Goal: Task Accomplishment & Management: Manage account settings

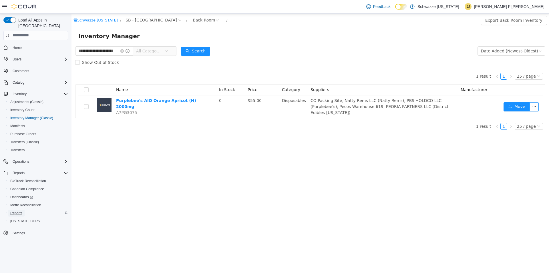
click at [18, 211] on span "Reports" at bounding box center [16, 213] width 12 height 5
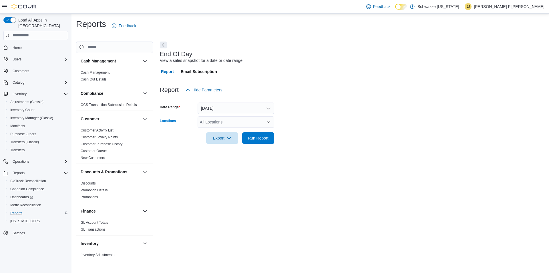
click at [220, 121] on div "All Locations" at bounding box center [236, 121] width 77 height 11
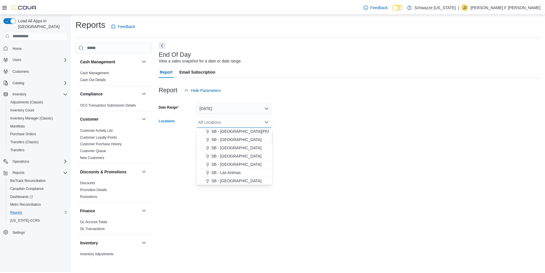
scroll to position [172, 0]
click at [232, 167] on span "SB - [GEOGRAPHIC_DATA]" at bounding box center [238, 168] width 51 height 6
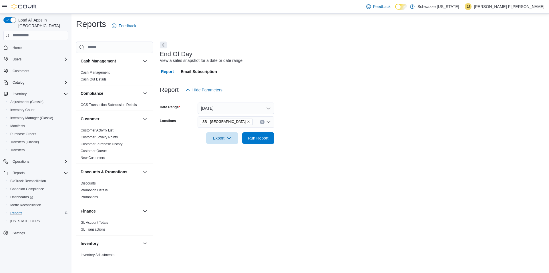
drag, startPoint x: 335, startPoint y: 126, endPoint x: 300, endPoint y: 126, distance: 35.2
click at [334, 126] on form "Date Range Today Locations SB - Longmont Export Run Report" at bounding box center [352, 120] width 385 height 48
click at [250, 138] on span "Run Report" at bounding box center [258, 138] width 21 height 6
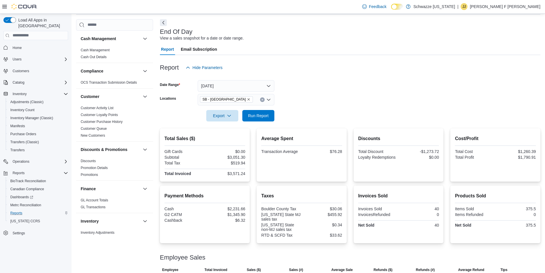
scroll to position [52, 0]
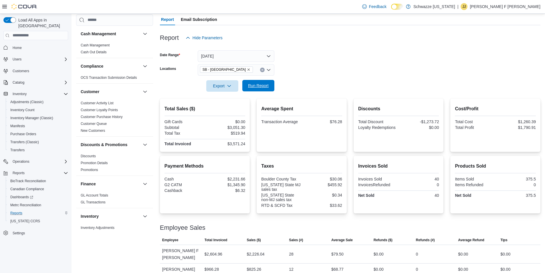
click at [267, 82] on span "Run Report" at bounding box center [258, 85] width 25 height 11
click at [32, 45] on span "Home" at bounding box center [39, 47] width 58 height 7
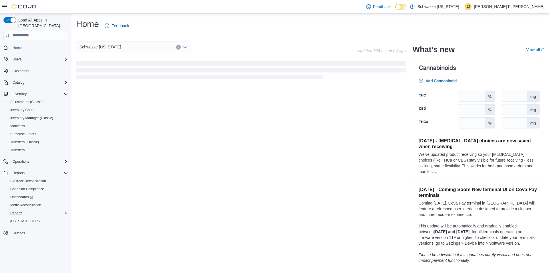
click at [177, 47] on button "Clear input" at bounding box center [178, 47] width 5 height 5
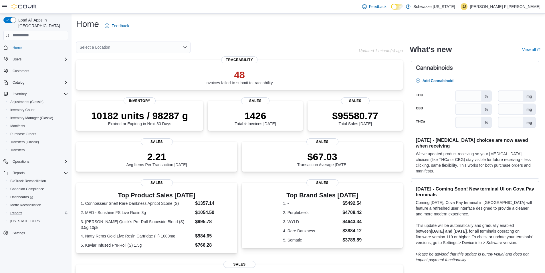
click at [154, 50] on div "Select a Location" at bounding box center [133, 46] width 114 height 11
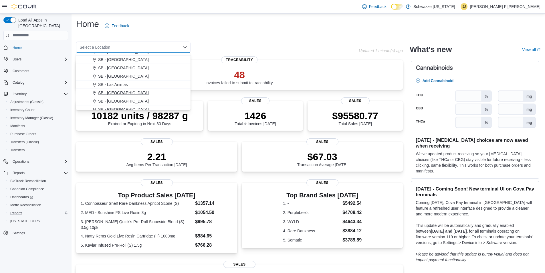
click at [136, 95] on div "SB - [GEOGRAPHIC_DATA]" at bounding box center [136, 93] width 101 height 6
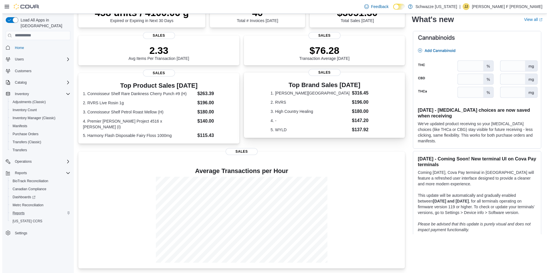
scroll to position [0, 0]
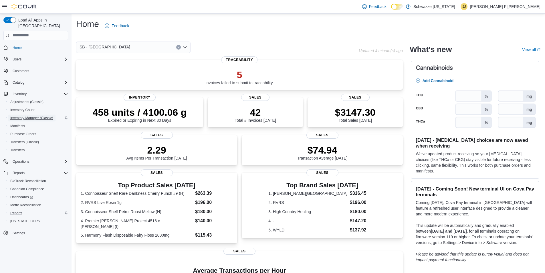
click at [40, 116] on span "Inventory Manager (Classic)" at bounding box center [31, 118] width 43 height 5
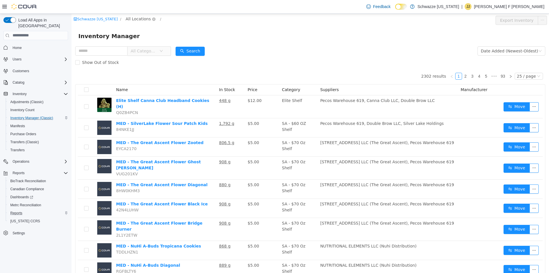
click at [127, 20] on span "All Locations" at bounding box center [138, 18] width 25 height 6
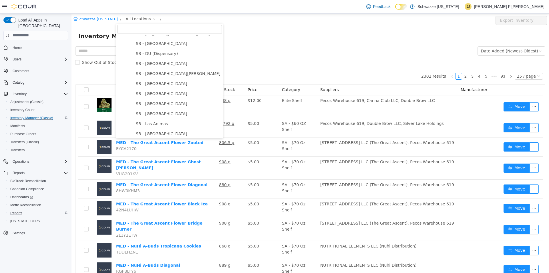
scroll to position [172, 0]
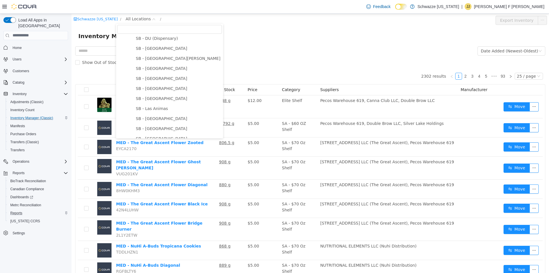
click at [150, 127] on ul "SB - Arapahoe SB - Aurora SB - Belmar SB - Boulder SB - Brighton SB - Colorado …" at bounding box center [172, 98] width 100 height 268
click at [153, 120] on span "SB - [GEOGRAPHIC_DATA]" at bounding box center [162, 118] width 52 height 5
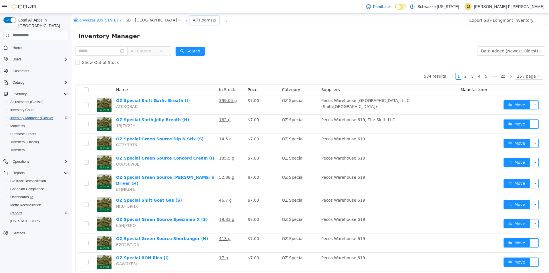
click at [193, 19] on div "All Rooms" at bounding box center [203, 19] width 20 height 9
click at [169, 49] on li "Back Room" at bounding box center [175, 49] width 34 height 9
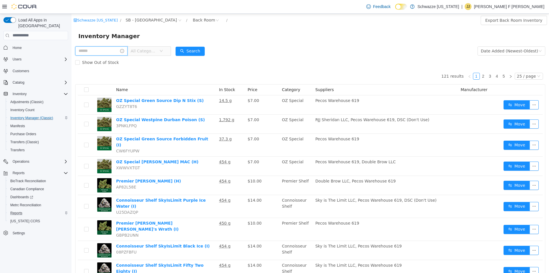
drag, startPoint x: 98, startPoint y: 48, endPoint x: 122, endPoint y: 35, distance: 27.3
click at [98, 48] on input "text" at bounding box center [101, 50] width 52 height 9
type input "**********"
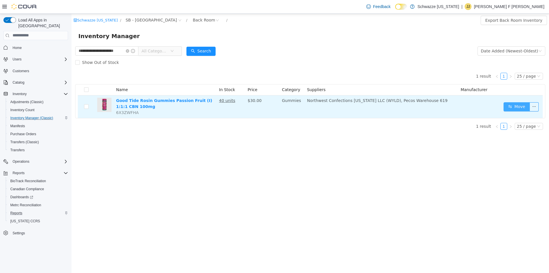
click at [512, 104] on button "Move" at bounding box center [517, 106] width 26 height 9
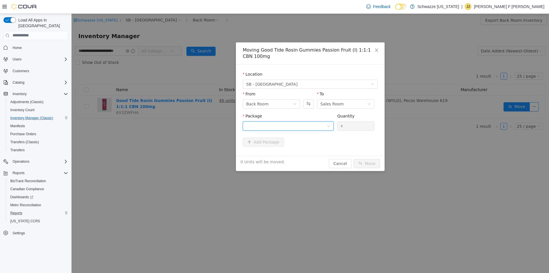
click at [283, 126] on div at bounding box center [286, 125] width 80 height 9
click at [289, 152] on li "1A4000B00037AA1000438128 Quantity : 40 Units" at bounding box center [288, 149] width 91 height 15
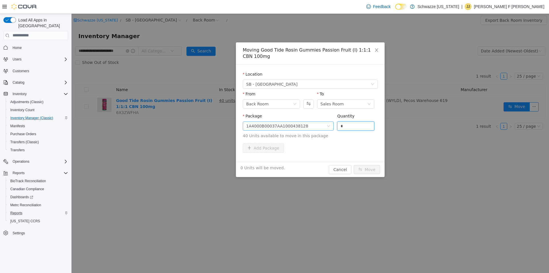
drag, startPoint x: 346, startPoint y: 129, endPoint x: 312, endPoint y: 129, distance: 33.8
click at [311, 129] on span "Package 1A4000B00037AA1000438128 Quantity * 40 Units available to move in this …" at bounding box center [310, 125] width 135 height 25
type input "**"
click at [361, 166] on button "Move" at bounding box center [367, 169] width 26 height 9
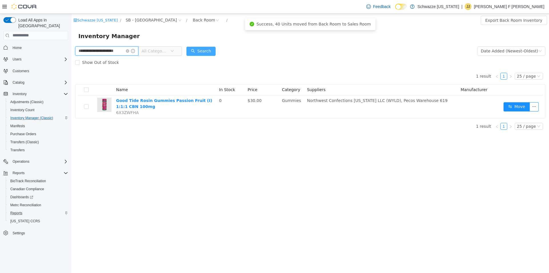
scroll to position [0, 8]
drag, startPoint x: 78, startPoint y: 52, endPoint x: 233, endPoint y: 17, distance: 159.1
click at [206, 48] on form "**********" at bounding box center [310, 56] width 470 height 23
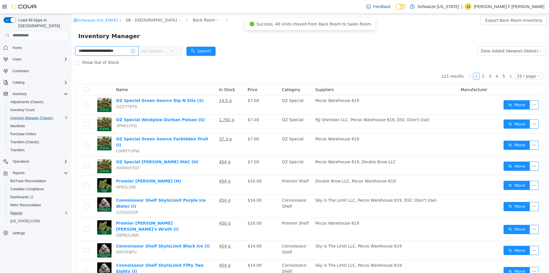
type input "**********"
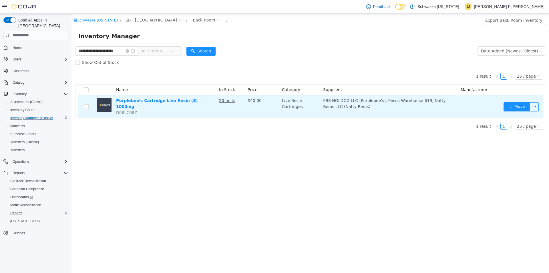
click at [503, 101] on td "Move" at bounding box center [522, 106] width 41 height 23
click at [510, 104] on button "Move" at bounding box center [517, 106] width 26 height 9
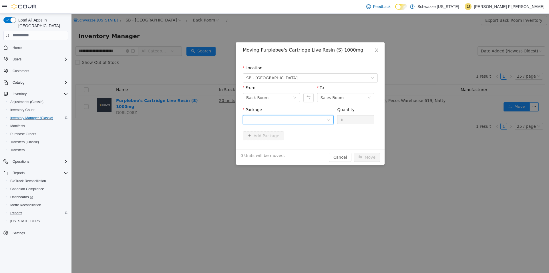
click at [284, 120] on div at bounding box center [286, 119] width 80 height 9
click at [301, 139] on strong "1A4000B00020D65000118184" at bounding box center [280, 140] width 68 height 5
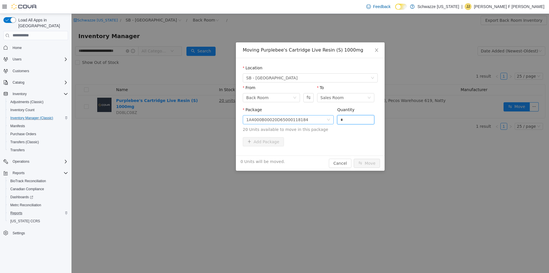
drag, startPoint x: 348, startPoint y: 122, endPoint x: 323, endPoint y: 121, distance: 24.9
click at [323, 121] on span "Package 1A4000B00020D65000118184 Quantity * 20 Units available to move in this …" at bounding box center [310, 119] width 135 height 25
type input "**"
click at [371, 161] on button "Move" at bounding box center [367, 162] width 26 height 9
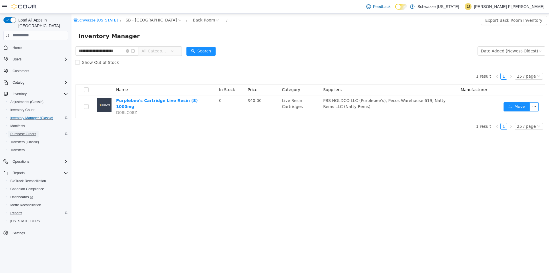
click at [27, 132] on span "Purchase Orders" at bounding box center [23, 134] width 26 height 5
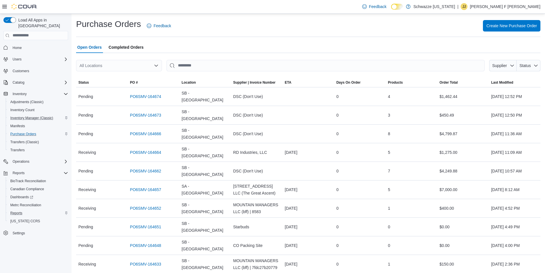
click at [131, 64] on div "All Locations" at bounding box center [119, 65] width 86 height 11
type input "****"
click at [105, 73] on span "SB - [GEOGRAPHIC_DATA]" at bounding box center [123, 75] width 51 height 6
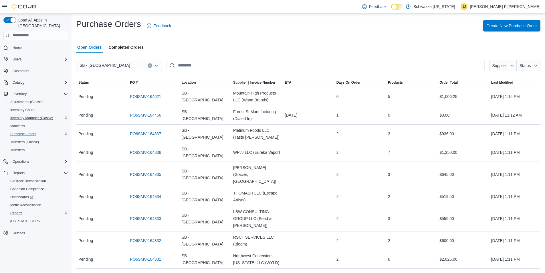
click at [221, 62] on input "This is a search bar. After typing your query, hit enter to filter the results …" at bounding box center [326, 65] width 318 height 11
type input "**"
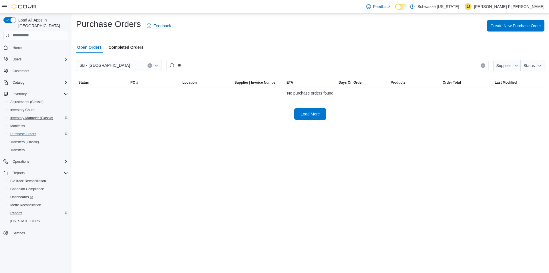
click at [191, 62] on input "**" at bounding box center [328, 65] width 322 height 11
type input "*****"
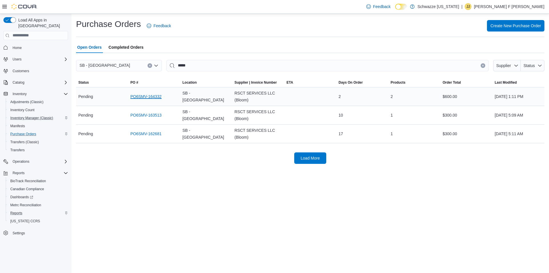
click at [160, 97] on link "PO6SMV-164332" at bounding box center [145, 96] width 31 height 7
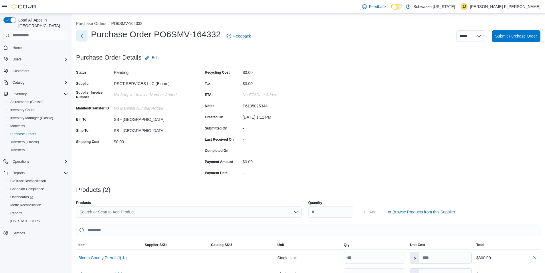
click at [82, 40] on button "Next" at bounding box center [81, 35] width 11 height 11
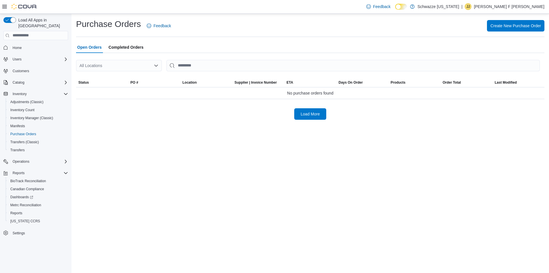
click at [122, 66] on div "All Locations" at bounding box center [119, 65] width 86 height 11
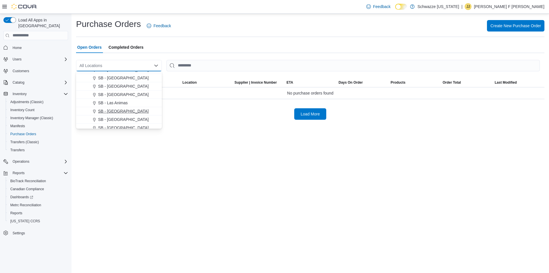
click at [128, 112] on div "SB - [GEOGRAPHIC_DATA]" at bounding box center [122, 111] width 72 height 6
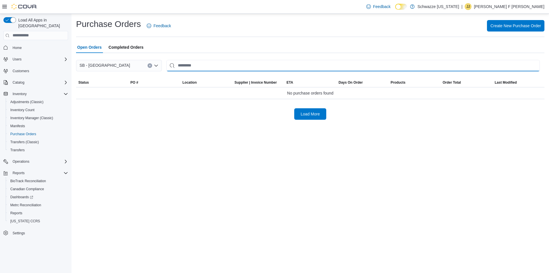
click at [196, 66] on input "This is a search bar. After typing your query, hit enter to filter the results …" at bounding box center [354, 65] width 374 height 11
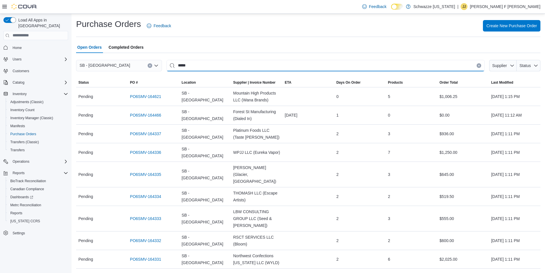
type input "*****"
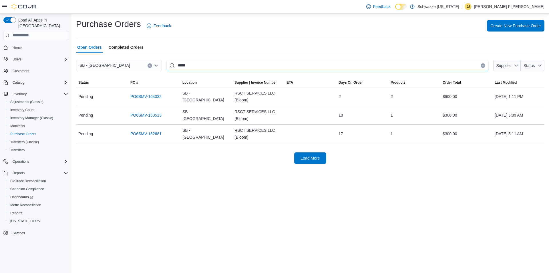
drag, startPoint x: 200, startPoint y: 66, endPoint x: 163, endPoint y: 69, distance: 36.7
click at [163, 69] on div "SB - Longmont ***** Supplier Status" at bounding box center [310, 65] width 469 height 11
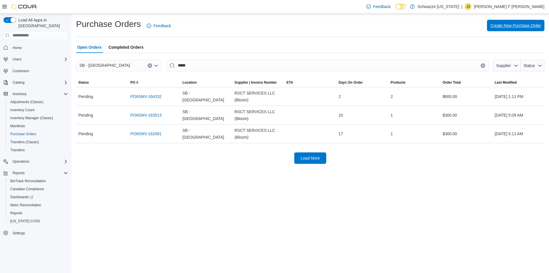
click at [524, 23] on span "Create New Purchase Order" at bounding box center [516, 26] width 51 height 6
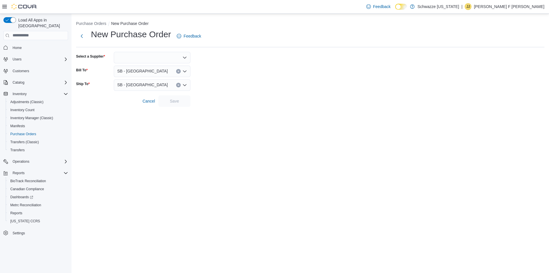
click at [158, 58] on div at bounding box center [152, 57] width 77 height 11
type input "****"
click at [156, 69] on span "RSCT SERVICES LLC (Bloom)" at bounding box center [155, 67] width 63 height 6
click at [170, 102] on span "Save" at bounding box center [174, 101] width 9 height 6
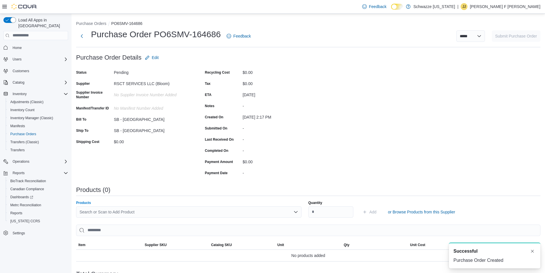
click at [159, 211] on div "Search or Scan to Add Product" at bounding box center [188, 211] width 225 height 11
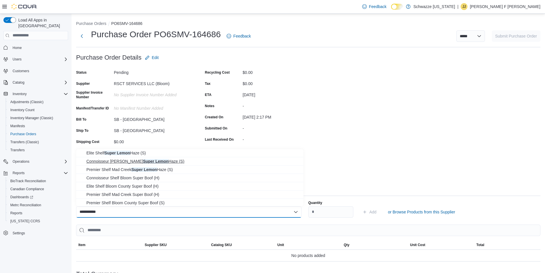
type input "**********"
click at [158, 162] on span "Connoisseur Shelf Bloom Super Lemon Haze (S)" at bounding box center [193, 161] width 214 height 6
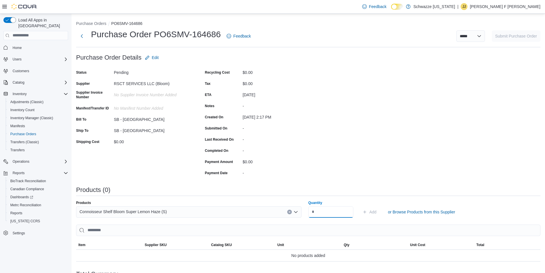
click at [334, 208] on input "Quantity" at bounding box center [330, 211] width 45 height 11
type input "***"
click at [360, 206] on button "Add" at bounding box center [369, 211] width 19 height 11
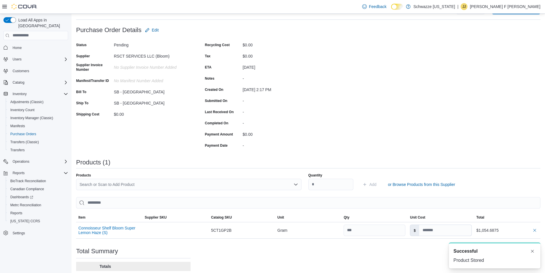
scroll to position [75, 0]
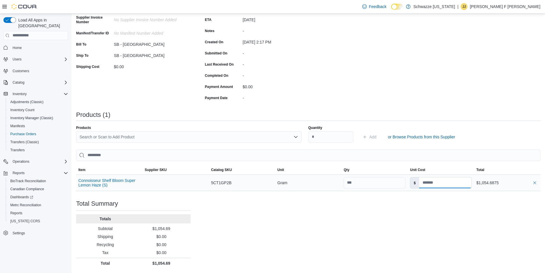
drag, startPoint x: 447, startPoint y: 182, endPoint x: 430, endPoint y: 185, distance: 17.5
click at [429, 185] on input at bounding box center [445, 182] width 52 height 11
click at [446, 185] on input at bounding box center [445, 182] width 52 height 11
click at [447, 183] on input at bounding box center [445, 182] width 52 height 11
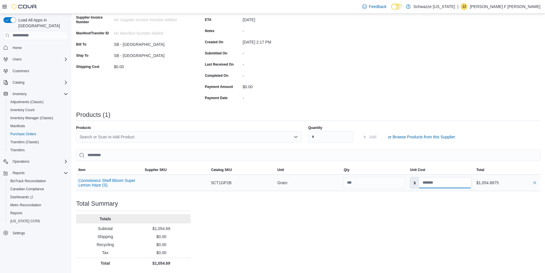
type input "*"
click at [448, 70] on div "Purchase Order: PO6SMV-164686 Feedback Purchase Order Details Edit Status Pendi…" at bounding box center [308, 122] width 464 height 291
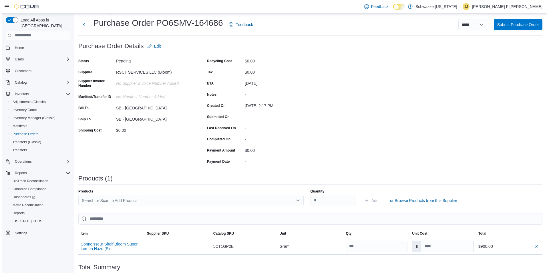
scroll to position [0, 0]
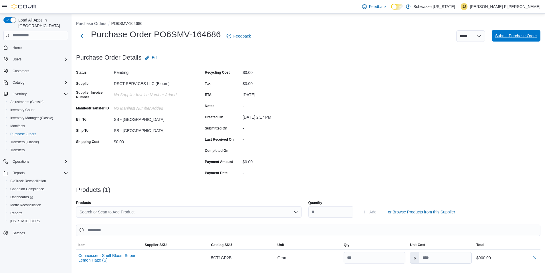
click at [525, 37] on span "Submit Purchase Order" at bounding box center [516, 36] width 42 height 6
type input "*"
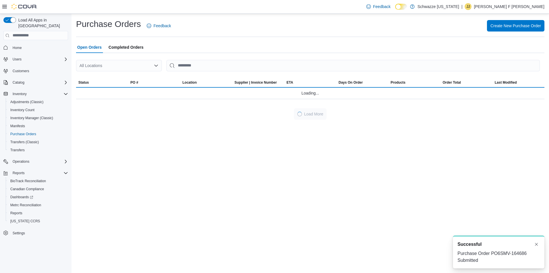
click at [136, 62] on div "All Locations" at bounding box center [119, 65] width 86 height 11
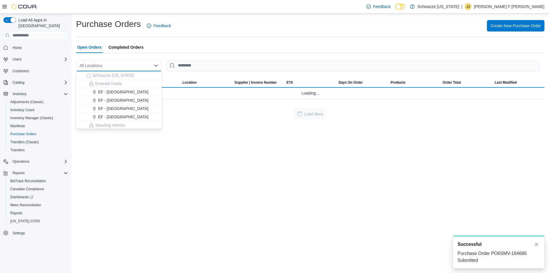
click at [136, 62] on div "All Locations Combo box. Selected. Combo box input. All Locations. Type some te…" at bounding box center [119, 65] width 86 height 11
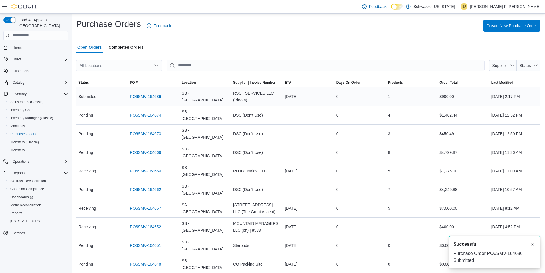
click at [209, 91] on div "SB - [GEOGRAPHIC_DATA]" at bounding box center [205, 96] width 52 height 18
click at [153, 100] on div "PO6SMV-164686" at bounding box center [154, 96] width 52 height 11
click at [154, 97] on link "PO6SMV-164686" at bounding box center [145, 96] width 31 height 7
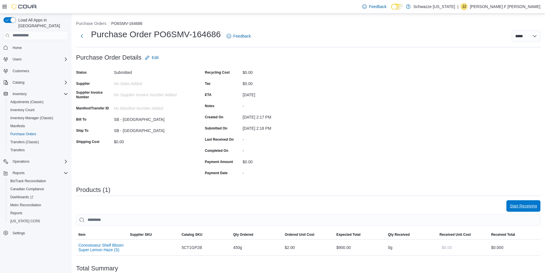
click at [532, 205] on span "Start Receiving" at bounding box center [523, 206] width 27 height 6
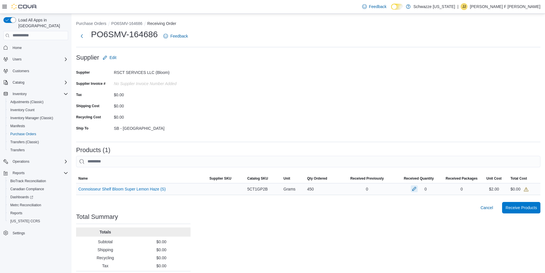
click at [415, 188] on button "button" at bounding box center [414, 188] width 7 height 7
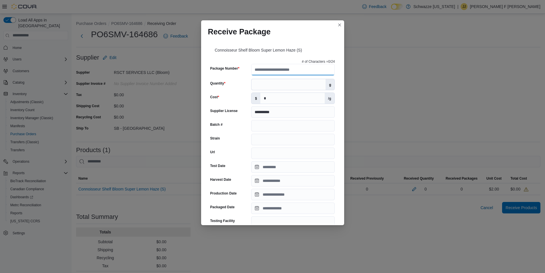
click at [275, 71] on input "Package Number" at bounding box center [293, 69] width 84 height 11
type input "**********"
click at [263, 86] on input "Quantity" at bounding box center [289, 84] width 74 height 11
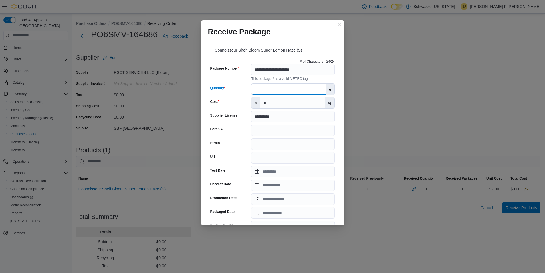
drag, startPoint x: 265, startPoint y: 90, endPoint x: 232, endPoint y: 92, distance: 33.0
click at [232, 92] on div "Quantity *** g" at bounding box center [272, 88] width 125 height 11
type input "***"
click at [287, 116] on input "**********" at bounding box center [293, 116] width 84 height 11
type input "**********"
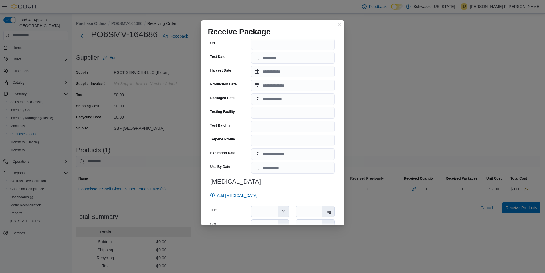
scroll to position [158, 0]
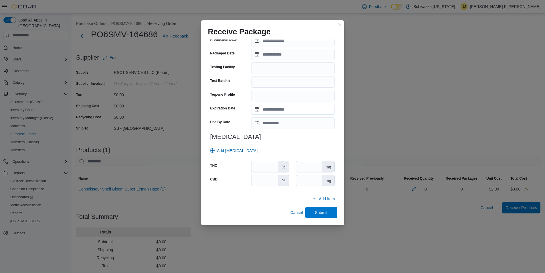
click at [258, 110] on input "Expiration Date" at bounding box center [293, 109] width 84 height 11
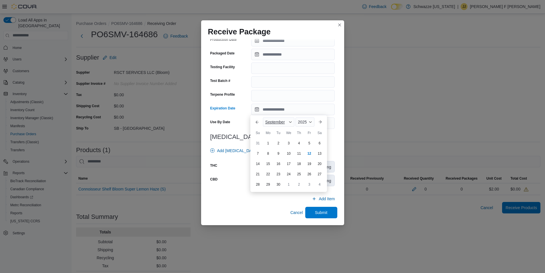
click at [270, 119] on div "September" at bounding box center [278, 121] width 31 height 9
click at [273, 149] on div "April" at bounding box center [283, 147] width 38 height 7
click at [300, 121] on span "2025" at bounding box center [298, 122] width 9 height 5
click at [308, 130] on div "2026" at bounding box center [306, 128] width 26 height 7
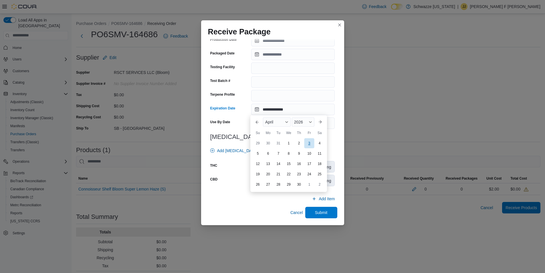
click at [305, 143] on div "3" at bounding box center [309, 143] width 10 height 10
type input "**********"
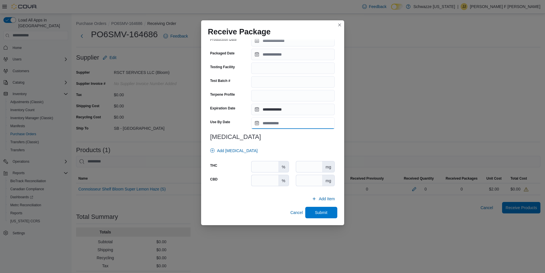
drag, startPoint x: 267, startPoint y: 122, endPoint x: 270, endPoint y: 127, distance: 5.9
click at [267, 122] on input "Use By Date" at bounding box center [293, 122] width 84 height 11
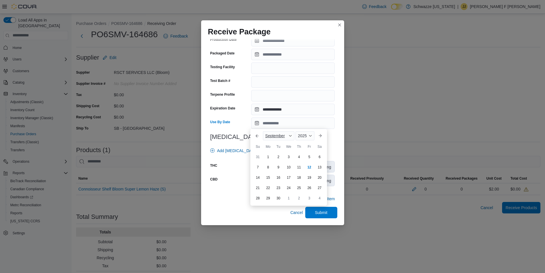
click at [271, 134] on span "September" at bounding box center [274, 135] width 19 height 5
click at [272, 158] on div "April" at bounding box center [283, 160] width 38 height 7
click at [309, 136] on span "Button. Open the year selector. 2025 is currently selected." at bounding box center [310, 135] width 3 height 3
click at [304, 141] on div "2026" at bounding box center [306, 141] width 26 height 7
click at [309, 157] on div "3" at bounding box center [309, 157] width 10 height 10
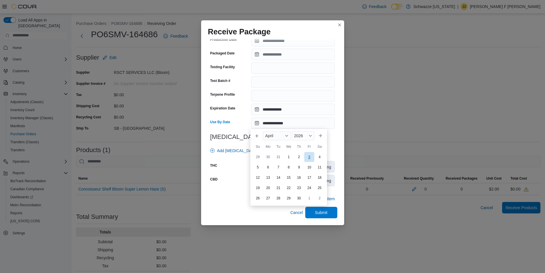
type input "**********"
click at [264, 163] on input "number" at bounding box center [265, 166] width 27 height 11
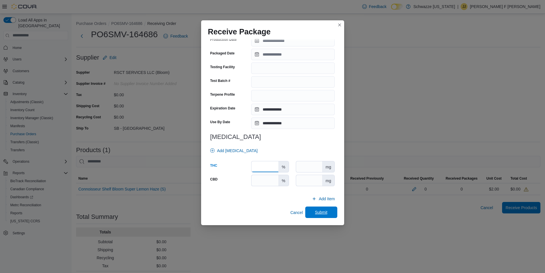
type input "**"
click at [326, 214] on span "Submit" at bounding box center [321, 211] width 25 height 11
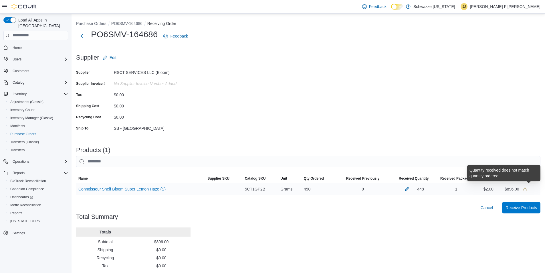
click at [527, 190] on icon at bounding box center [525, 189] width 5 height 5
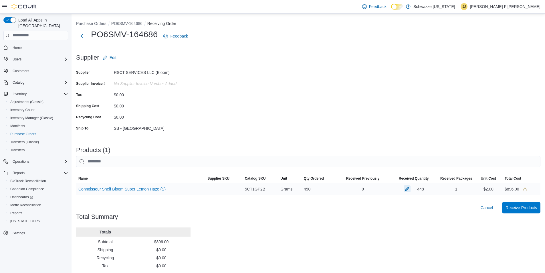
click at [410, 190] on button "button" at bounding box center [407, 188] width 7 height 7
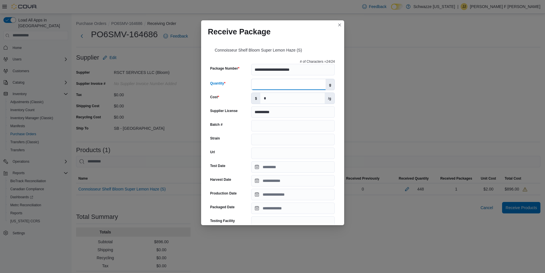
drag, startPoint x: 273, startPoint y: 88, endPoint x: 248, endPoint y: 88, distance: 24.3
click at [248, 88] on div "Quantity *** g" at bounding box center [272, 84] width 125 height 11
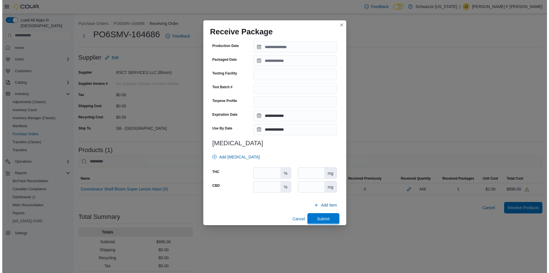
scroll to position [154, 0]
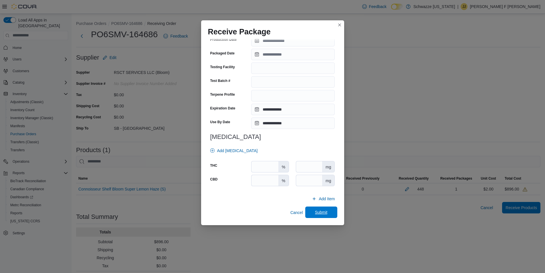
type input "***"
click at [322, 210] on span "Submit" at bounding box center [321, 212] width 13 height 6
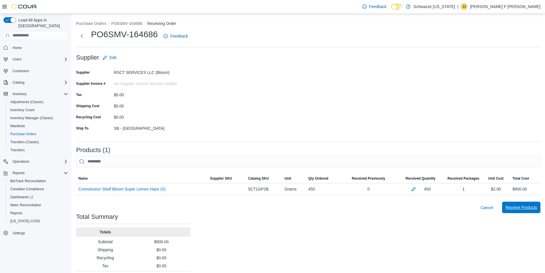
click at [524, 206] on span "Receive Products" at bounding box center [521, 207] width 31 height 6
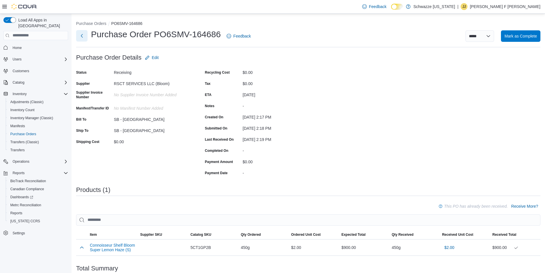
click at [83, 35] on button "Next" at bounding box center [81, 35] width 11 height 11
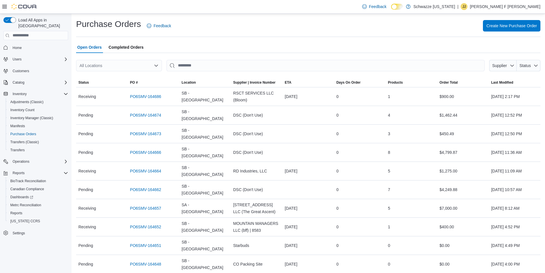
click at [119, 62] on div "All Locations" at bounding box center [119, 65] width 86 height 11
type input "****"
click at [113, 77] on span "SB - [GEOGRAPHIC_DATA]" at bounding box center [123, 75] width 51 height 6
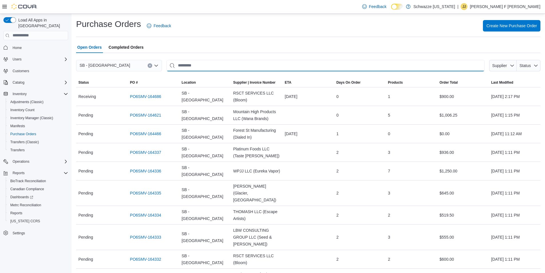
click at [194, 69] on input "This is a search bar. After typing your query, hit enter to filter the results …" at bounding box center [326, 65] width 318 height 11
type input "*****"
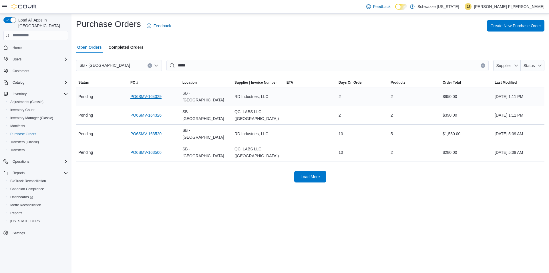
click at [140, 94] on link "PO6SMV-164329" at bounding box center [145, 96] width 31 height 7
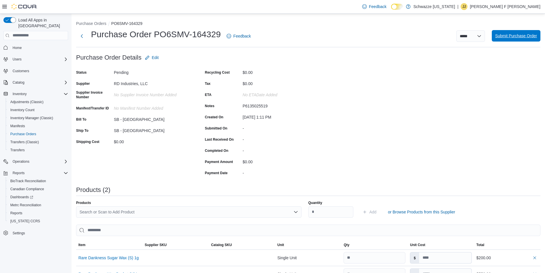
click at [527, 34] on span "Submit Purchase Order" at bounding box center [516, 36] width 42 height 6
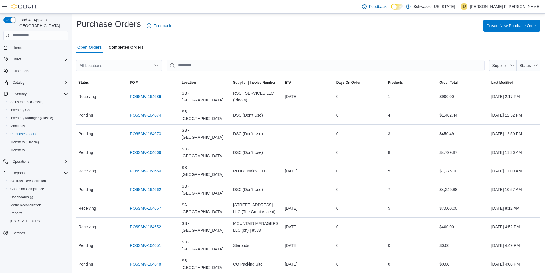
click at [106, 70] on div "All Locations" at bounding box center [119, 65] width 86 height 11
type input "****"
drag, startPoint x: 97, startPoint y: 77, endPoint x: 182, endPoint y: 59, distance: 87.5
click at [96, 78] on span "Choose from the following options" at bounding box center [95, 75] width 6 height 6
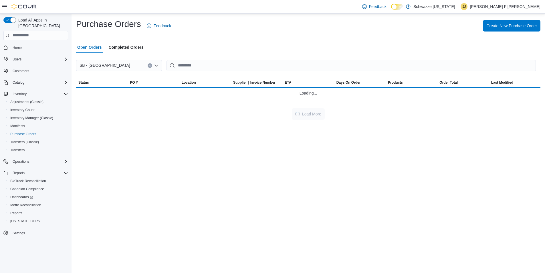
click at [191, 72] on div at bounding box center [308, 74] width 464 height 7
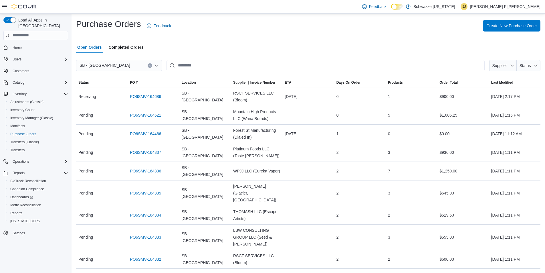
click at [201, 62] on input "This is a search bar. After typing your query, hit enter to filter the results …" at bounding box center [326, 65] width 318 height 11
type input "*****"
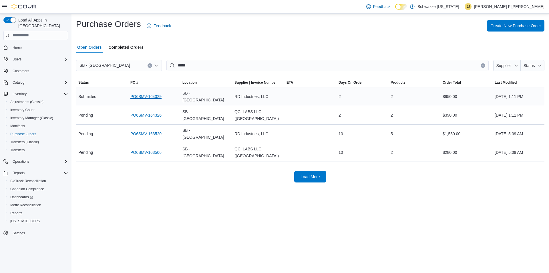
click at [138, 93] on link "PO6SMV-164329" at bounding box center [145, 96] width 31 height 7
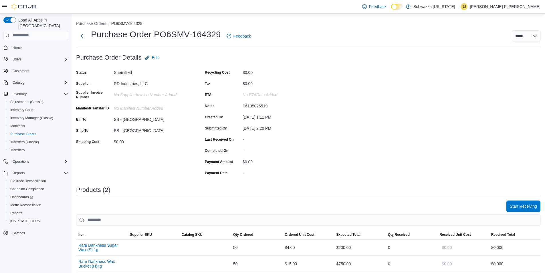
click at [423, 116] on div "Purchase Order: PO6SMV-164329 Feedback Purchase Order Details Edit Status Submi…" at bounding box center [308, 200] width 464 height 297
click at [528, 206] on span "Start Receiving" at bounding box center [523, 206] width 27 height 6
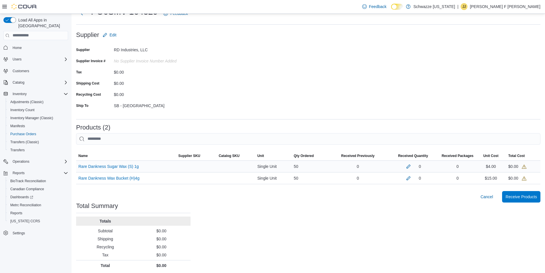
scroll to position [25, 0]
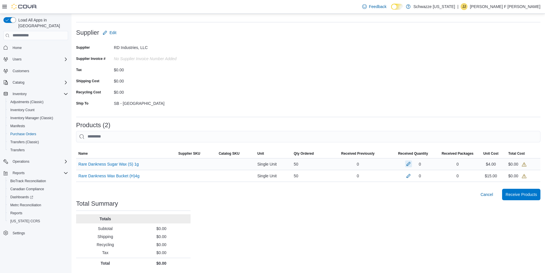
click at [412, 162] on button "button" at bounding box center [408, 163] width 7 height 7
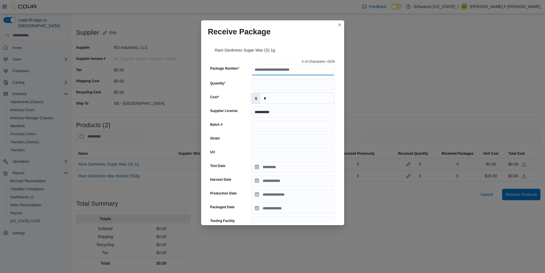
click at [283, 70] on input "Package Number" at bounding box center [293, 69] width 84 height 11
type input "**********"
click at [265, 84] on input "Quantity" at bounding box center [293, 84] width 84 height 11
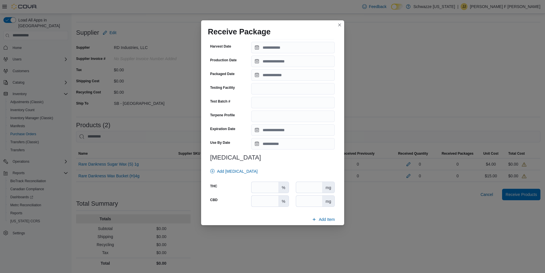
scroll to position [158, 0]
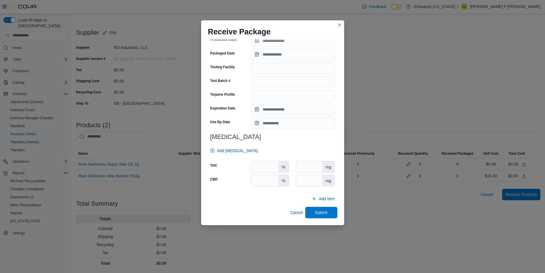
type input "**"
click at [256, 108] on input "Expiration Date" at bounding box center [293, 109] width 84 height 11
click at [272, 119] on div "September" at bounding box center [278, 121] width 31 height 9
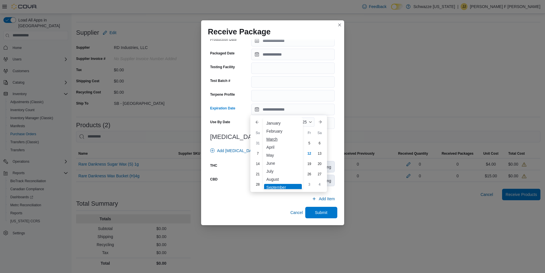
click at [276, 137] on div "March" at bounding box center [283, 139] width 38 height 7
click at [301, 124] on div "2025" at bounding box center [304, 121] width 22 height 9
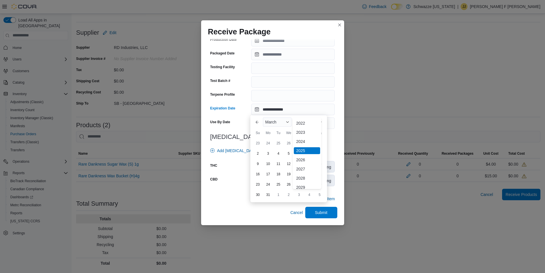
scroll to position [68, 0]
click at [301, 129] on div "2026" at bounding box center [307, 128] width 26 height 7
click at [257, 186] on div "29" at bounding box center [258, 184] width 10 height 10
type input "**********"
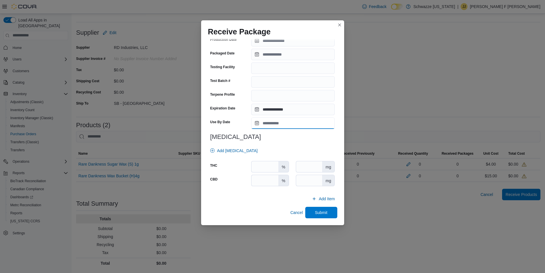
click at [273, 124] on input "Use By Date" at bounding box center [293, 122] width 84 height 11
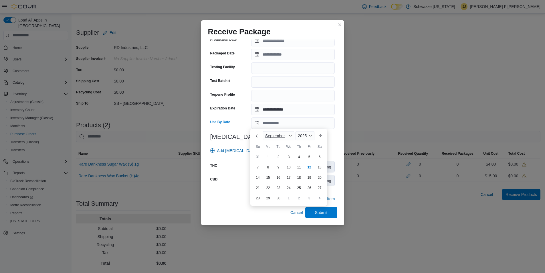
click at [269, 138] on div "September" at bounding box center [278, 135] width 31 height 9
click at [270, 149] on div "January February March April May June July August ✓ September October November …" at bounding box center [283, 167] width 40 height 72
click at [270, 155] on div "March" at bounding box center [283, 152] width 38 height 7
click at [300, 133] on div "2025" at bounding box center [304, 135] width 22 height 9
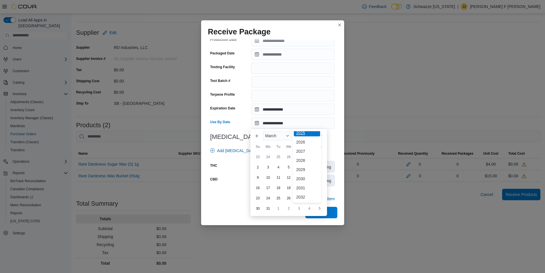
click at [308, 141] on div "2026" at bounding box center [307, 141] width 26 height 7
click at [258, 198] on div "29" at bounding box center [258, 198] width 10 height 10
type input "**********"
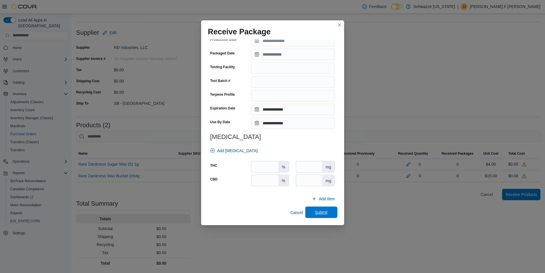
click at [317, 209] on span "Submit" at bounding box center [321, 211] width 25 height 11
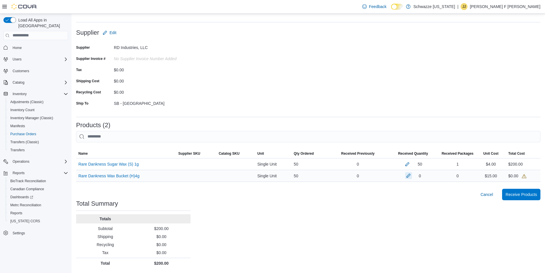
click at [412, 173] on button "button" at bounding box center [408, 175] width 7 height 7
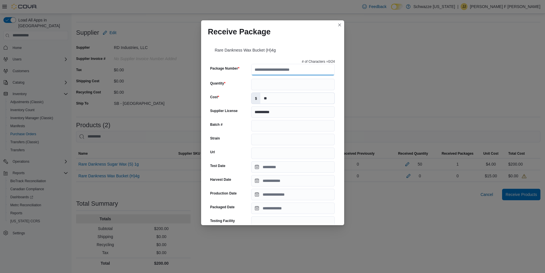
click at [279, 68] on input "Package Number" at bounding box center [293, 69] width 84 height 11
type input "**********"
click at [263, 85] on input "Quantity" at bounding box center [293, 84] width 84 height 11
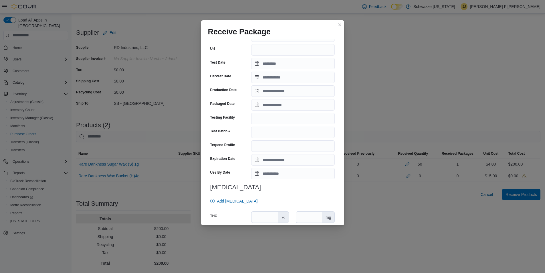
scroll to position [158, 0]
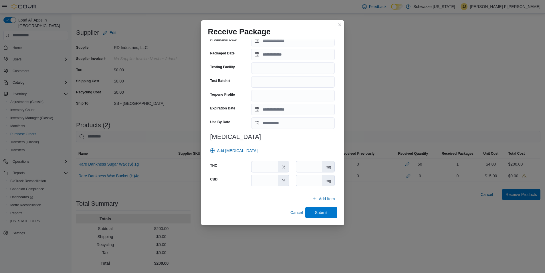
type input "**"
click at [256, 112] on input "Expiration Date" at bounding box center [293, 109] width 84 height 11
click at [274, 122] on span "September" at bounding box center [274, 122] width 19 height 5
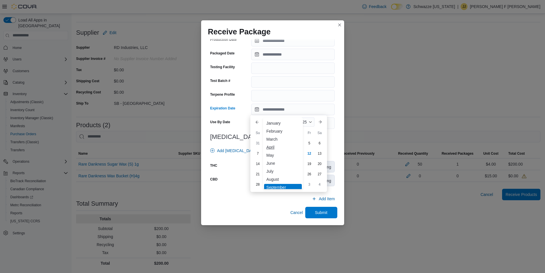
click at [274, 149] on div "April" at bounding box center [283, 147] width 38 height 7
click at [303, 120] on div "2025" at bounding box center [303, 121] width 23 height 9
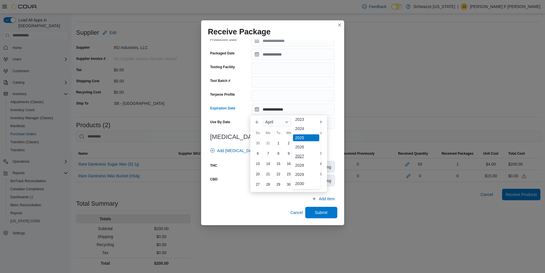
scroll to position [68, 0]
click at [303, 127] on div "2026" at bounding box center [306, 128] width 26 height 7
click at [290, 183] on div "29" at bounding box center [289, 184] width 10 height 10
type input "**********"
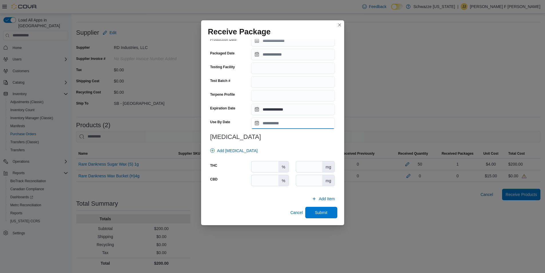
click at [276, 119] on input "Use By Date" at bounding box center [293, 122] width 84 height 11
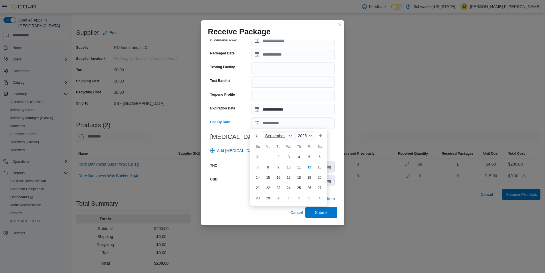
click at [270, 136] on span "September" at bounding box center [274, 135] width 19 height 5
drag, startPoint x: 275, startPoint y: 159, endPoint x: 315, endPoint y: 139, distance: 45.0
click at [275, 160] on div "April" at bounding box center [283, 160] width 38 height 7
click at [306, 134] on div "2025" at bounding box center [303, 135] width 23 height 9
click at [302, 142] on div "2026" at bounding box center [306, 141] width 26 height 7
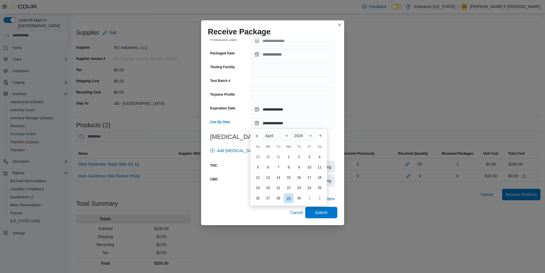
click at [285, 195] on div "29" at bounding box center [289, 198] width 10 height 10
type input "**********"
click at [309, 212] on span "Submit" at bounding box center [321, 211] width 25 height 11
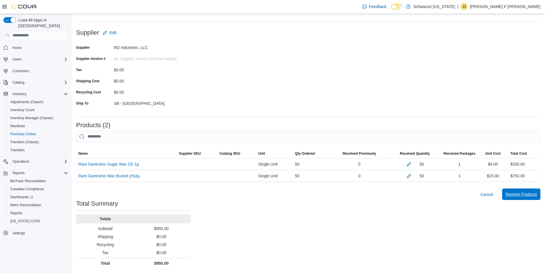
click at [526, 193] on span "Receive Products" at bounding box center [521, 194] width 31 height 6
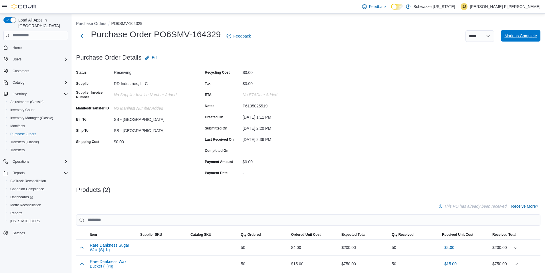
click at [522, 36] on span "Mark as Complete" at bounding box center [520, 36] width 33 height 6
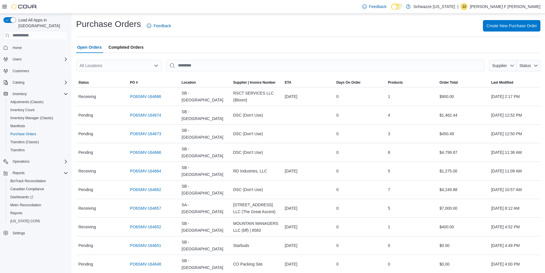
click at [144, 66] on div "All Locations" at bounding box center [119, 65] width 86 height 11
type input "****"
click at [130, 74] on div "SB - [GEOGRAPHIC_DATA]" at bounding box center [122, 75] width 72 height 6
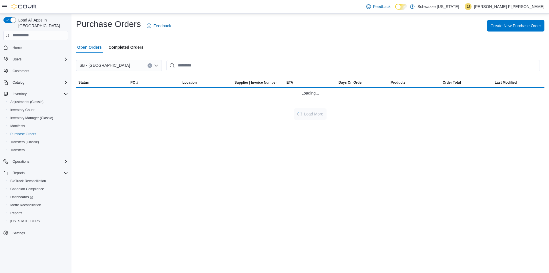
click at [199, 67] on input "This is a search bar. After typing your query, hit enter to filter the results …" at bounding box center [354, 65] width 374 height 11
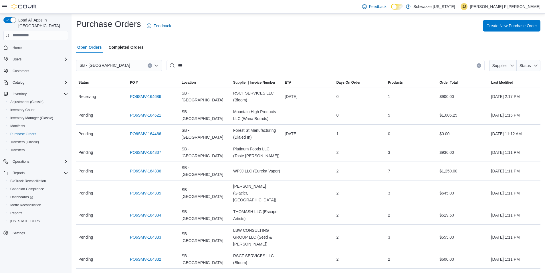
type input "**"
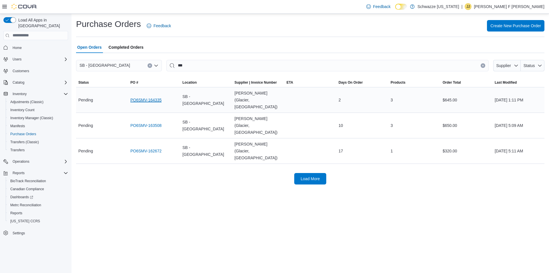
click at [137, 96] on link "PO6SMV-164335" at bounding box center [145, 99] width 31 height 7
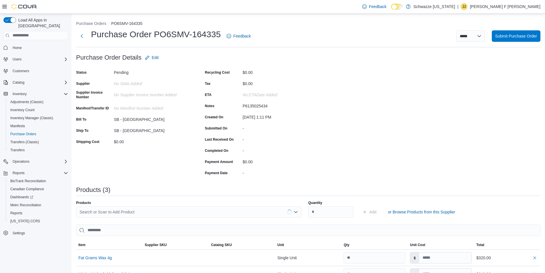
scroll to position [86, 0]
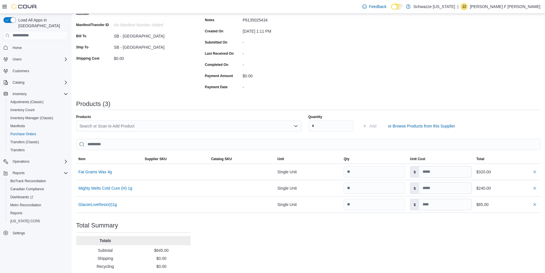
click at [212, 123] on div "Search or Scan to Add Product" at bounding box center [188, 125] width 225 height 11
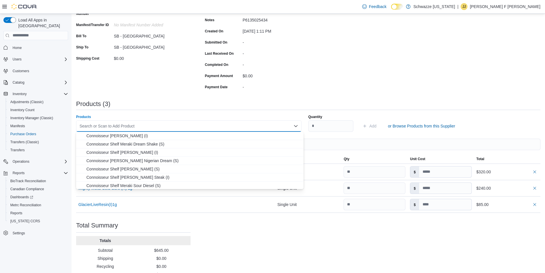
click at [157, 84] on div "Status Pending Supplier MS Lafayette ([GEOGRAPHIC_DATA], [GEOGRAPHIC_DATA]) Sup…" at bounding box center [133, 36] width 114 height 109
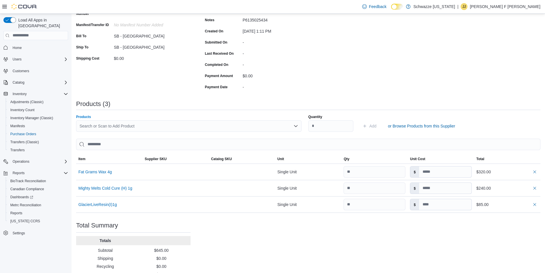
click at [155, 122] on div "Search or Scan to Add Product" at bounding box center [188, 125] width 225 height 11
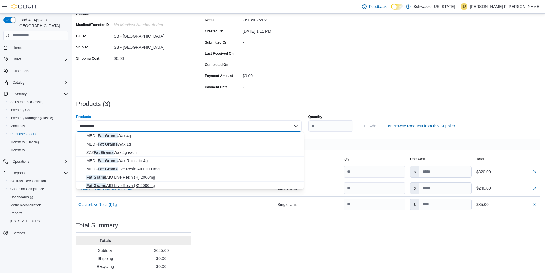
type input "*********"
click at [177, 184] on span "Fat Grams AIO Live Resin (S) 2000mg" at bounding box center [193, 186] width 214 height 6
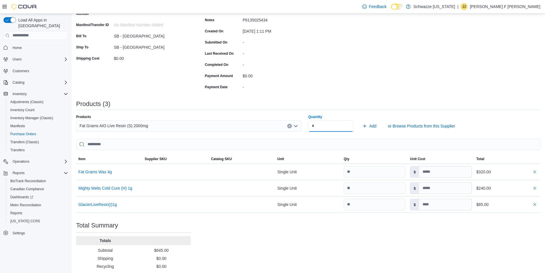
type input "**"
click at [360, 120] on button "Add" at bounding box center [369, 125] width 19 height 11
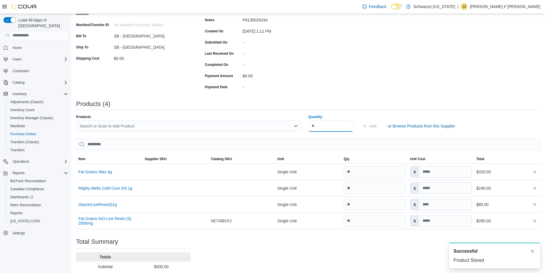
scroll to position [0, 0]
click at [180, 124] on div "Search or Scan to Add Product" at bounding box center [188, 125] width 225 height 11
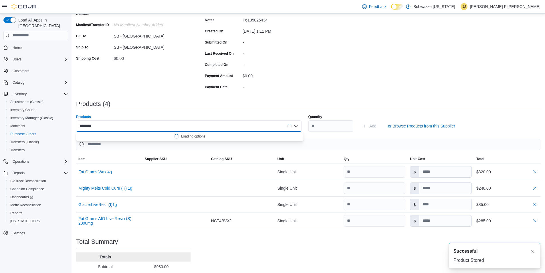
type input "*********"
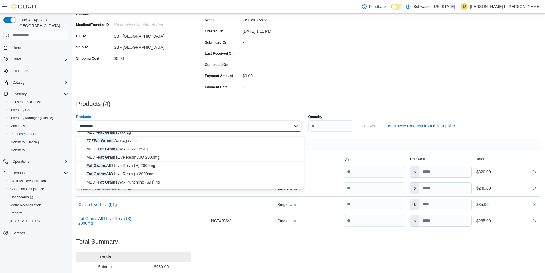
scroll to position [20, 0]
click at [175, 164] on span "Fat Grams AIO Live Resin (I) 2000mg" at bounding box center [193, 165] width 214 height 6
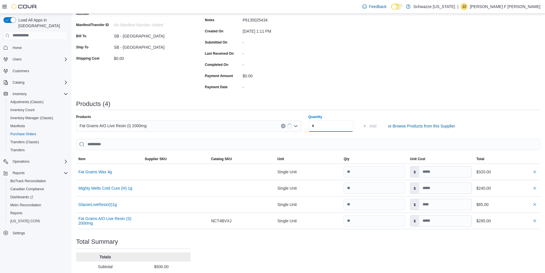
click at [342, 127] on input "Quantity" at bounding box center [330, 125] width 45 height 11
type input "**"
click at [360, 120] on button "Add" at bounding box center [369, 125] width 19 height 11
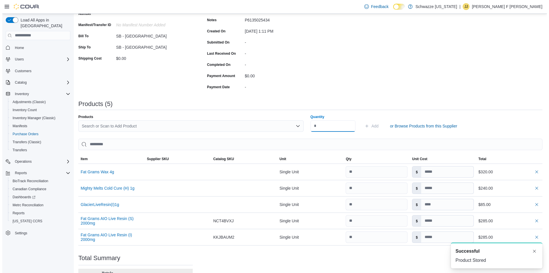
scroll to position [0, 0]
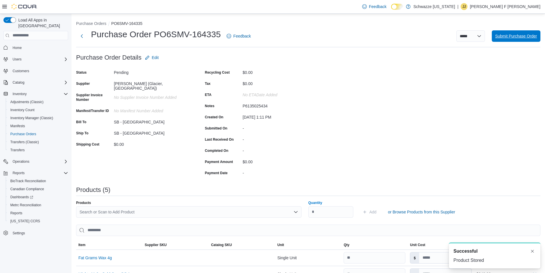
drag, startPoint x: 520, startPoint y: 31, endPoint x: 523, endPoint y: 29, distance: 4.3
click at [522, 28] on div "**********" at bounding box center [308, 215] width 464 height 388
click at [522, 38] on span "Submit Purchase Order" at bounding box center [516, 36] width 42 height 6
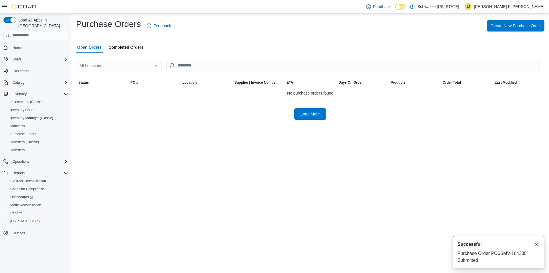
click at [132, 68] on div "All Locations" at bounding box center [119, 65] width 86 height 11
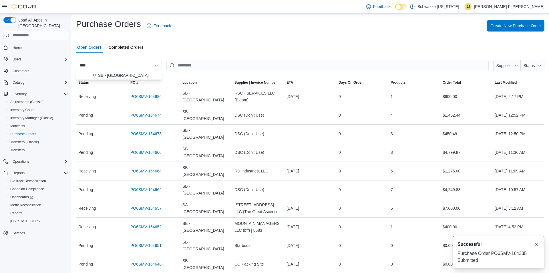
type input "****"
click at [130, 74] on div "SB - [GEOGRAPHIC_DATA]" at bounding box center [122, 75] width 72 height 6
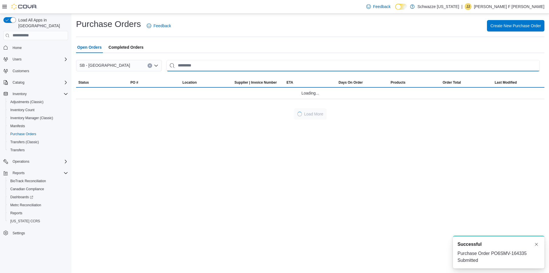
click at [204, 62] on input "This is a search bar. After typing your query, hit enter to filter the results …" at bounding box center [354, 65] width 374 height 11
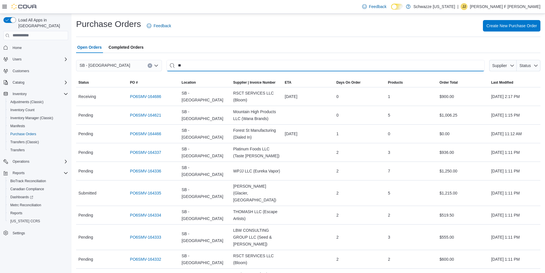
type input "**"
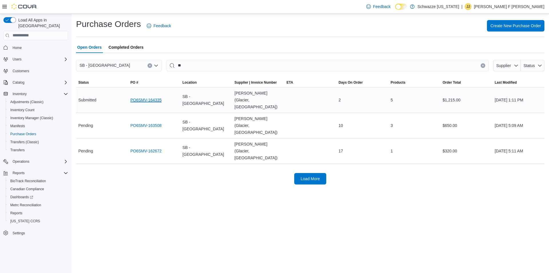
click at [150, 96] on link "PO6SMV-164335" at bounding box center [145, 99] width 31 height 7
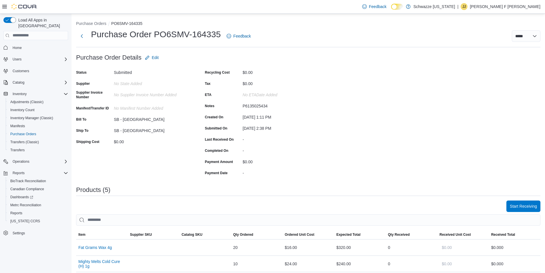
scroll to position [130, 0]
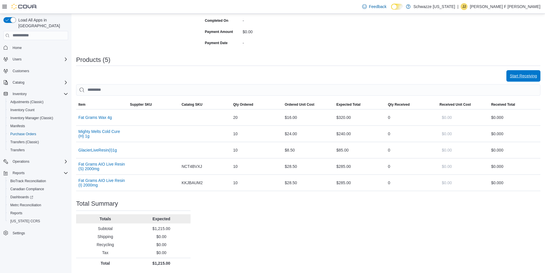
click at [525, 79] on span "Start Receiving" at bounding box center [523, 75] width 27 height 11
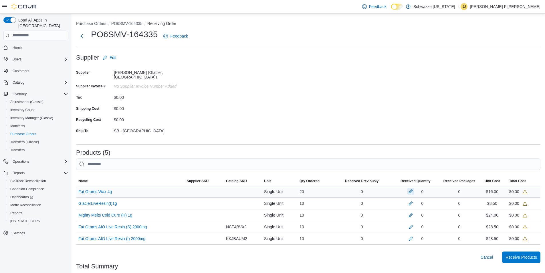
click at [414, 188] on button "button" at bounding box center [410, 191] width 7 height 7
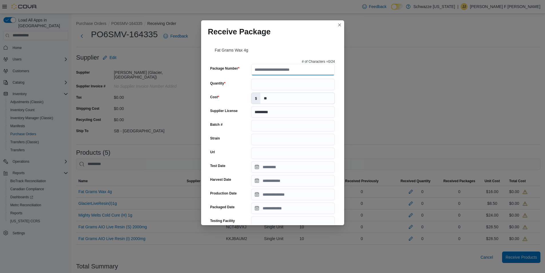
click at [273, 67] on input "Package Number" at bounding box center [293, 69] width 84 height 11
type input "**********"
click at [260, 84] on input "Quantity" at bounding box center [293, 84] width 84 height 11
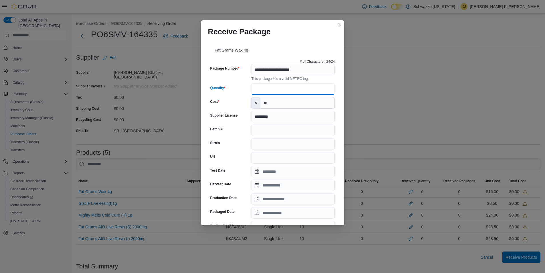
type input "**"
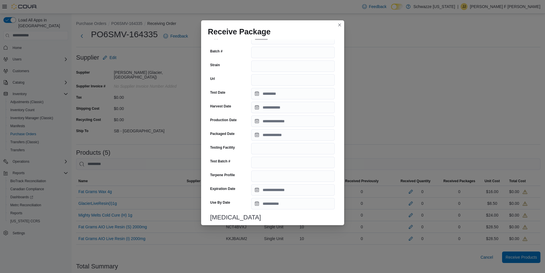
scroll to position [86, 0]
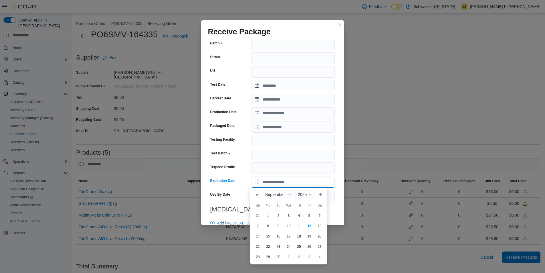
click at [257, 181] on input "Expiration Date" at bounding box center [293, 181] width 84 height 11
click at [274, 191] on div "September" at bounding box center [278, 194] width 31 height 9
click at [276, 240] on div "July" at bounding box center [283, 243] width 38 height 7
click at [279, 191] on div "July" at bounding box center [276, 194] width 27 height 9
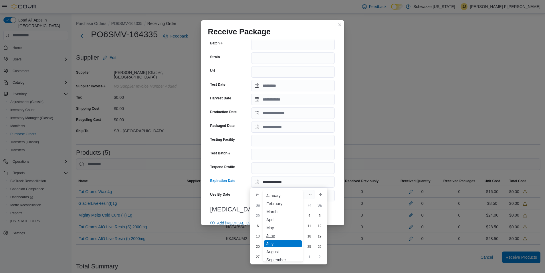
click at [277, 233] on div "June" at bounding box center [283, 235] width 38 height 7
click at [302, 193] on span "2025" at bounding box center [298, 194] width 9 height 5
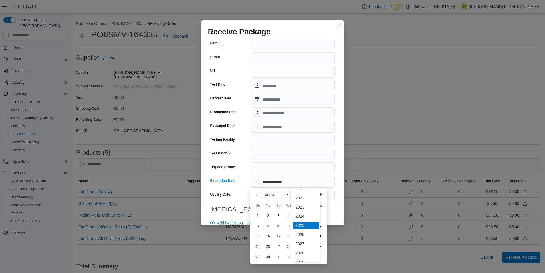
scroll to position [68, 0]
click at [297, 201] on div "2026" at bounding box center [306, 200] width 26 height 7
click at [296, 215] on div "4" at bounding box center [299, 216] width 10 height 10
type input "**********"
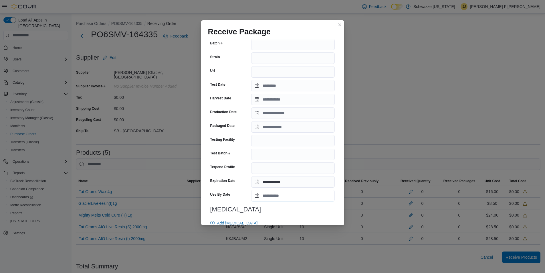
click at [279, 197] on input "Use By Date" at bounding box center [293, 195] width 84 height 11
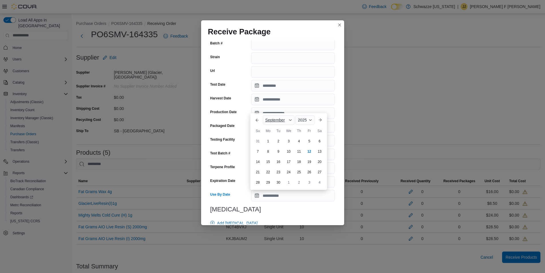
click at [269, 122] on span "September" at bounding box center [274, 120] width 19 height 5
click at [280, 164] on div "June" at bounding box center [283, 161] width 38 height 7
click at [305, 118] on div "2025" at bounding box center [303, 119] width 23 height 9
click at [304, 124] on div "2026" at bounding box center [306, 126] width 26 height 7
click at [298, 140] on div "4" at bounding box center [299, 141] width 10 height 10
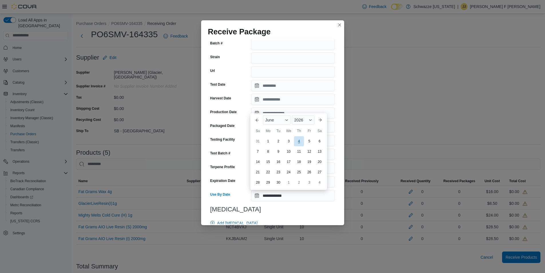
type input "**********"
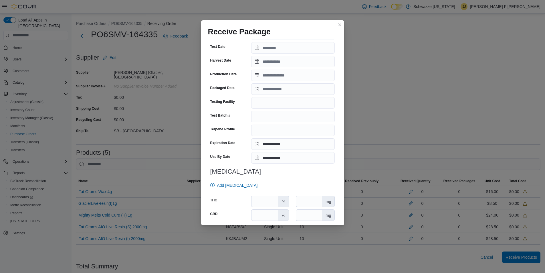
scroll to position [158, 0]
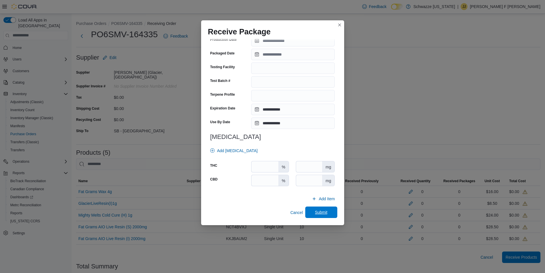
click at [319, 213] on span "Submit" at bounding box center [321, 212] width 13 height 6
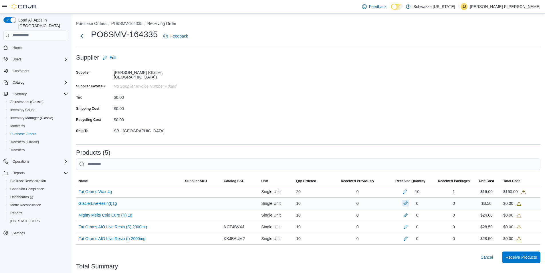
click at [409, 200] on button "button" at bounding box center [405, 202] width 7 height 7
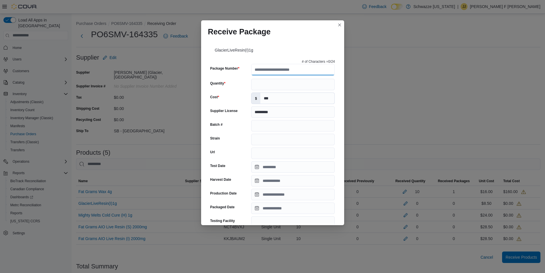
click at [271, 72] on input "Package Number" at bounding box center [293, 69] width 84 height 11
type input "**********"
click at [261, 86] on input "Quantity" at bounding box center [293, 84] width 84 height 11
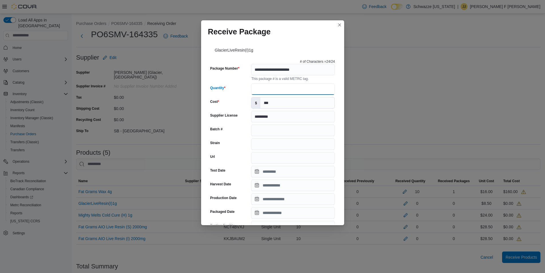
type input "**"
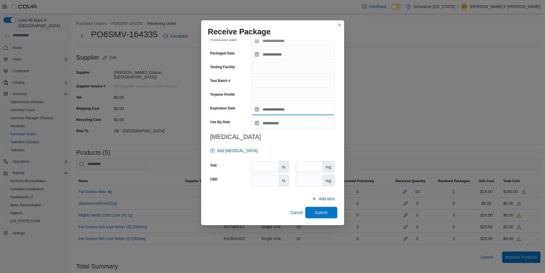
click at [255, 106] on input "Expiration Date" at bounding box center [293, 109] width 84 height 11
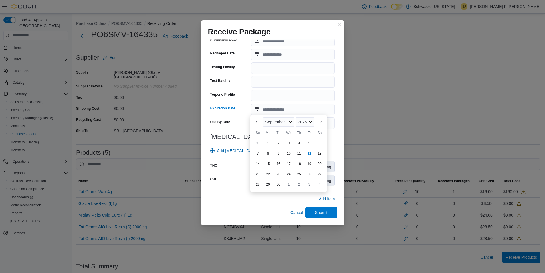
click at [271, 125] on div "September" at bounding box center [278, 121] width 31 height 9
click at [272, 157] on div "May" at bounding box center [283, 155] width 38 height 7
click at [305, 124] on div "2025" at bounding box center [303, 121] width 23 height 9
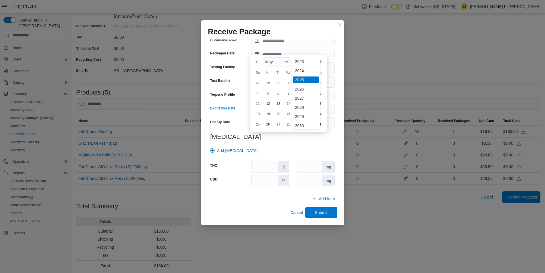
scroll to position [68, 0]
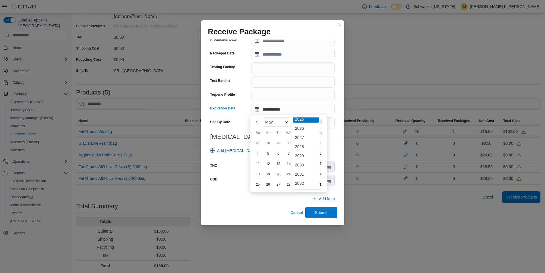
click at [301, 66] on body "Feedback Dark Mode Schwazze Colorado | JJ James Jr F Wade Load All Apps in New …" at bounding box center [272, 107] width 545 height 335
click at [304, 128] on div "2026" at bounding box center [306, 128] width 26 height 7
click at [322, 163] on div "16" at bounding box center [319, 164] width 10 height 10
type input "**********"
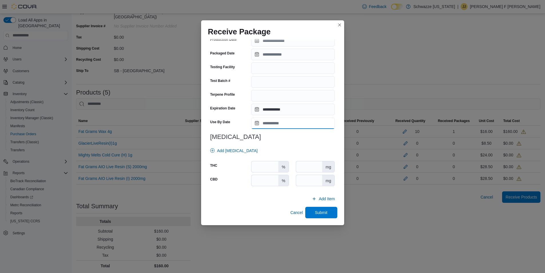
click at [268, 123] on input "Use By Date" at bounding box center [293, 122] width 84 height 11
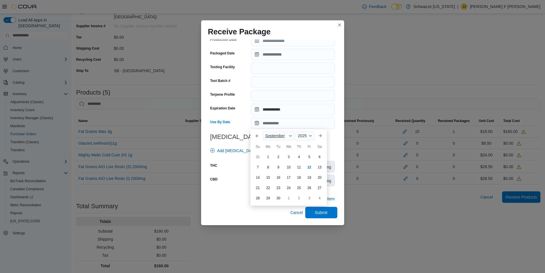
click at [268, 140] on div "September" at bounding box center [278, 135] width 31 height 9
click at [276, 173] on div "You are focused on a month selector menu. Use the up and down arrows to select …" at bounding box center [283, 167] width 40 height 72
click at [276, 170] on div "May" at bounding box center [283, 168] width 38 height 7
click at [302, 134] on span "2025" at bounding box center [298, 135] width 9 height 5
click at [299, 144] on div "2026" at bounding box center [306, 141] width 26 height 7
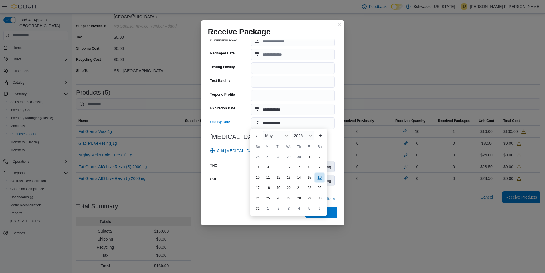
click at [316, 179] on div "16" at bounding box center [319, 178] width 10 height 10
type input "**********"
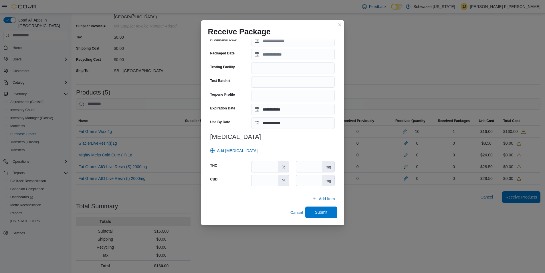
click at [323, 213] on span "Submit" at bounding box center [321, 212] width 13 height 6
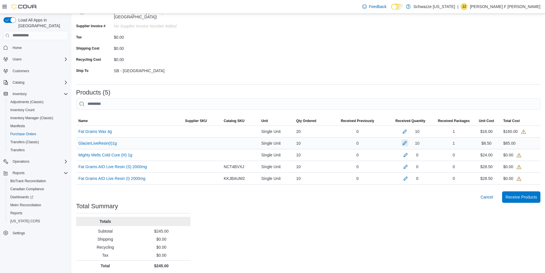
click at [407, 142] on button "button" at bounding box center [404, 142] width 7 height 7
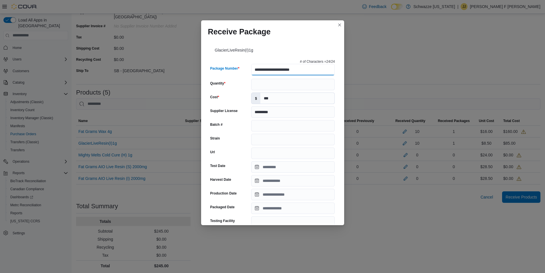
drag, startPoint x: 307, startPoint y: 71, endPoint x: 247, endPoint y: 74, distance: 60.5
click at [247, 74] on div "**********" at bounding box center [272, 70] width 125 height 13
type input "**********"
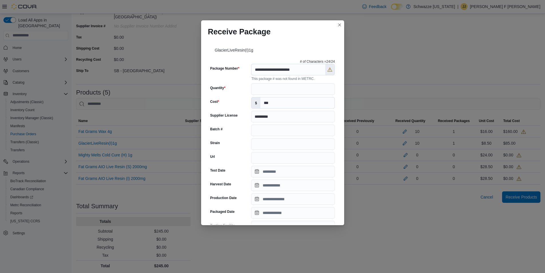
scroll to position [158, 0]
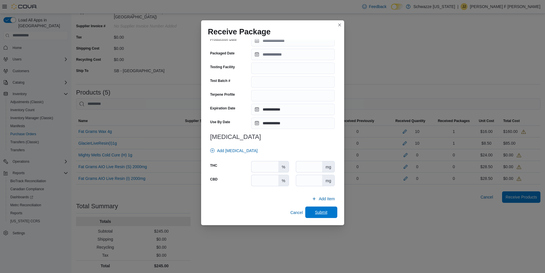
click at [318, 211] on span "Submit" at bounding box center [321, 212] width 13 height 6
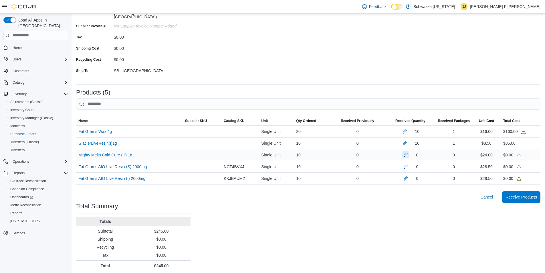
click at [409, 151] on button "button" at bounding box center [405, 154] width 7 height 7
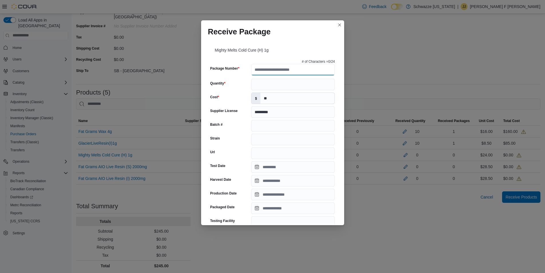
click at [296, 72] on input "Package Number" at bounding box center [293, 69] width 84 height 11
type input "**********"
click at [254, 87] on input "Quantity" at bounding box center [293, 84] width 84 height 11
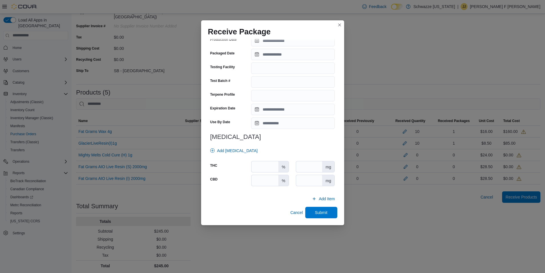
type input "**"
click at [258, 110] on input "Expiration Date" at bounding box center [293, 109] width 84 height 11
click at [272, 122] on span "September" at bounding box center [274, 122] width 19 height 5
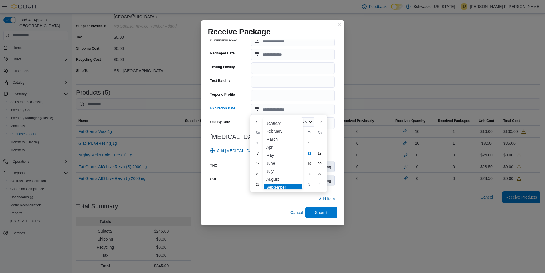
click at [275, 161] on div "June" at bounding box center [283, 163] width 38 height 7
click at [306, 122] on div "2025" at bounding box center [303, 121] width 23 height 9
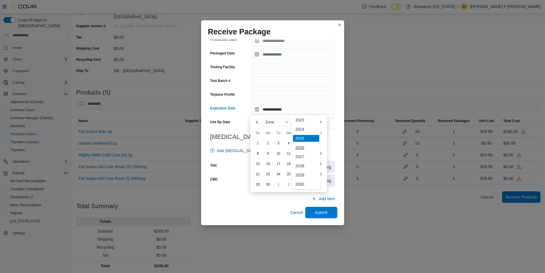
scroll to position [68, 0]
click at [303, 127] on div "2026" at bounding box center [306, 128] width 26 height 7
click at [296, 143] on div "4" at bounding box center [299, 143] width 10 height 10
type input "**********"
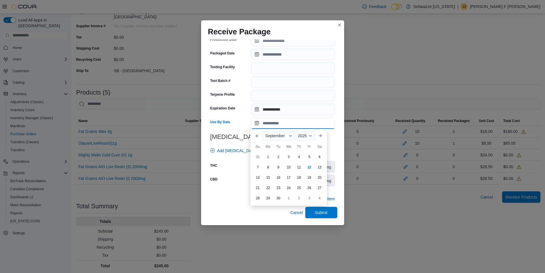
click at [274, 118] on input "Use By Date" at bounding box center [293, 122] width 84 height 11
click at [271, 134] on span "September" at bounding box center [274, 135] width 19 height 5
click at [276, 176] on div "June" at bounding box center [283, 176] width 38 height 7
click at [301, 135] on span "2025" at bounding box center [298, 135] width 9 height 5
click at [303, 144] on div "2026" at bounding box center [306, 141] width 26 height 7
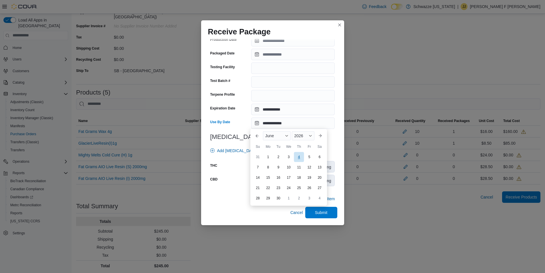
click at [302, 157] on div "4" at bounding box center [299, 157] width 10 height 10
type input "**********"
click at [311, 210] on span "Submit" at bounding box center [321, 212] width 25 height 11
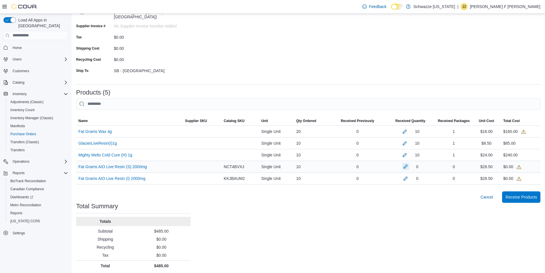
click at [409, 163] on button "button" at bounding box center [405, 166] width 7 height 7
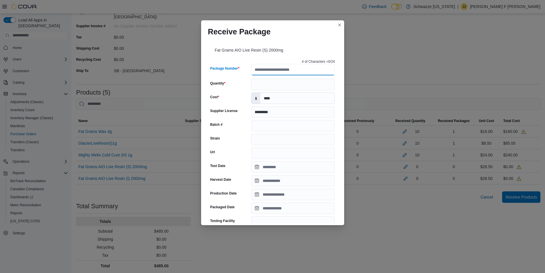
click at [289, 70] on input "Package Number" at bounding box center [293, 69] width 84 height 11
type input "**********"
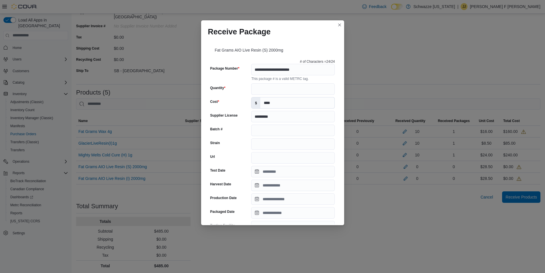
click at [398, 43] on div "**********" at bounding box center [272, 136] width 545 height 273
click at [278, 90] on input "Quantity" at bounding box center [293, 88] width 84 height 11
type input "**"
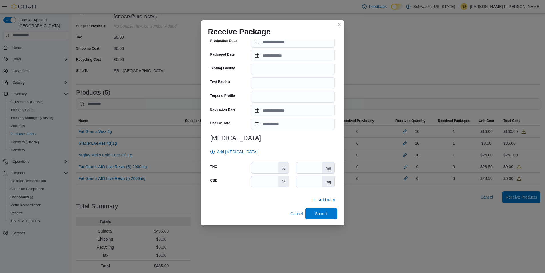
scroll to position [158, 0]
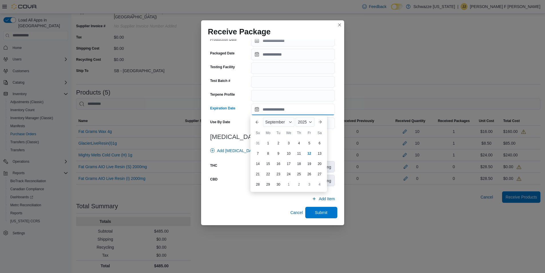
click at [255, 108] on input "Expiration Date" at bounding box center [293, 109] width 84 height 11
click at [270, 120] on span "September" at bounding box center [274, 122] width 19 height 5
click at [278, 188] on div "✓ September" at bounding box center [283, 187] width 38 height 7
click at [306, 128] on div "September 2025" at bounding box center [289, 122] width 56 height 14
click at [302, 120] on span "2025" at bounding box center [302, 122] width 9 height 5
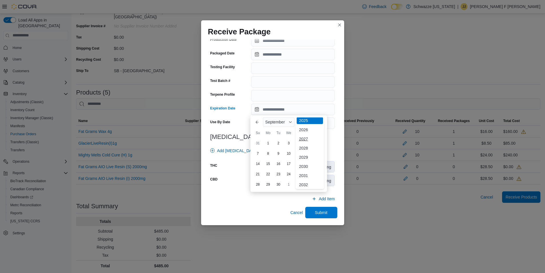
scroll to position [68, 0]
click at [307, 126] on div "2026" at bounding box center [310, 128] width 26 height 7
click at [322, 143] on div "5" at bounding box center [319, 143] width 10 height 10
type input "**********"
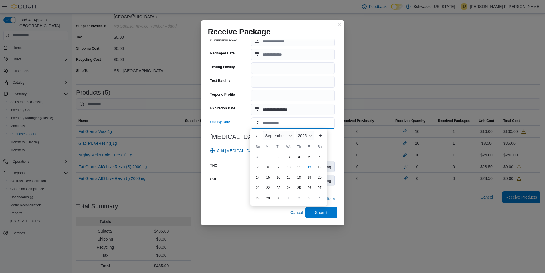
click at [289, 122] on input "Use By Date" at bounding box center [293, 122] width 84 height 11
click at [272, 132] on div "September" at bounding box center [278, 135] width 31 height 9
click at [310, 135] on span "Button. Open the year selector. 2025 is currently selected." at bounding box center [310, 135] width 3 height 3
click at [307, 141] on div "2026" at bounding box center [310, 141] width 26 height 7
click at [320, 158] on div "5" at bounding box center [319, 157] width 10 height 10
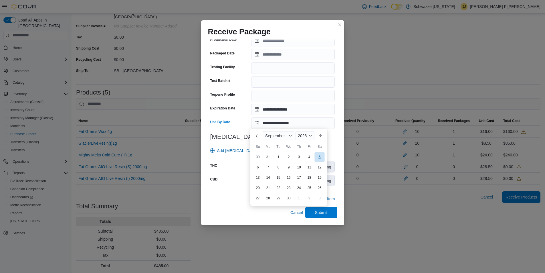
type input "**********"
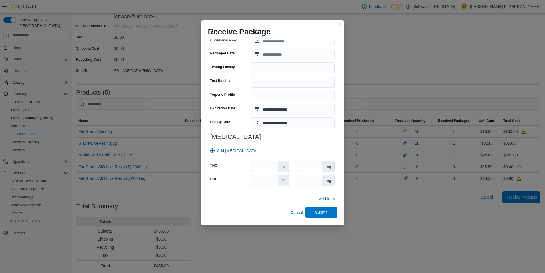
click at [325, 214] on span "Submit" at bounding box center [321, 211] width 25 height 11
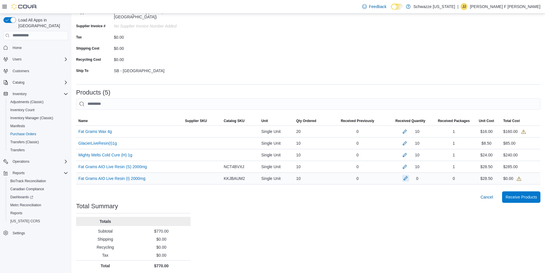
click at [409, 177] on button "button" at bounding box center [405, 178] width 7 height 7
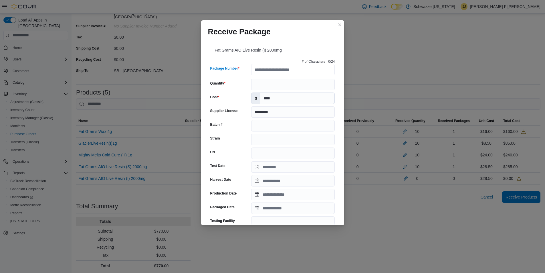
click at [314, 70] on input "Package Number" at bounding box center [293, 69] width 84 height 11
type input "**********"
click at [272, 84] on input "Quantity" at bounding box center [293, 84] width 84 height 11
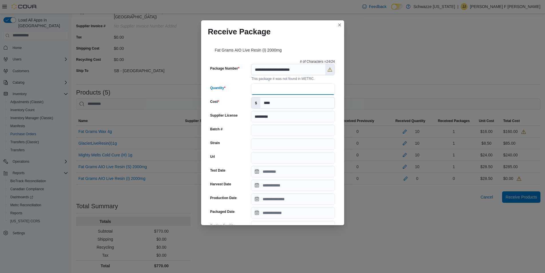
type input "**"
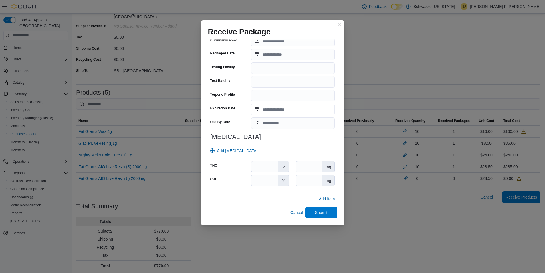
click at [257, 111] on input "Expiration Date" at bounding box center [293, 109] width 84 height 11
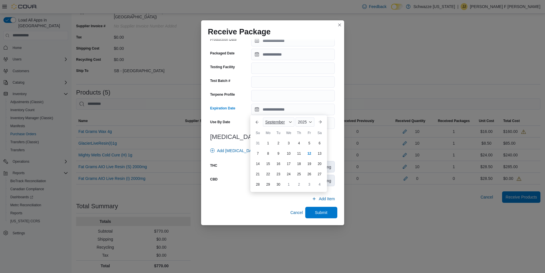
click at [265, 126] on div "September" at bounding box center [278, 121] width 31 height 9
click at [309, 122] on span "Button. Open the year selector. 2025 is currently selected." at bounding box center [310, 121] width 3 height 3
click at [306, 129] on div "2026" at bounding box center [310, 128] width 26 height 7
click at [318, 143] on div "5" at bounding box center [319, 143] width 10 height 10
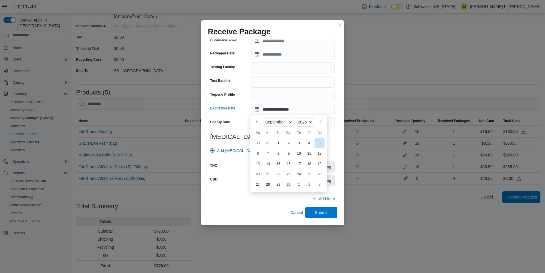
type input "**********"
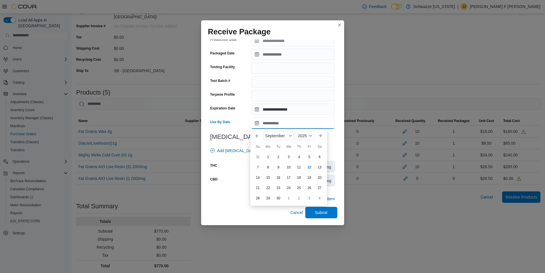
drag, startPoint x: 314, startPoint y: 125, endPoint x: 314, endPoint y: 129, distance: 4.3
click at [314, 125] on input "Use By Date" at bounding box center [293, 122] width 84 height 11
click at [270, 135] on span "September" at bounding box center [274, 135] width 19 height 5
click at [312, 133] on div "2025" at bounding box center [305, 135] width 19 height 9
click at [310, 141] on div "2026" at bounding box center [310, 141] width 26 height 7
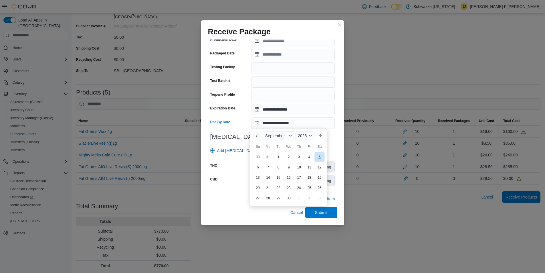
click at [321, 156] on div "5" at bounding box center [319, 157] width 10 height 10
type input "**********"
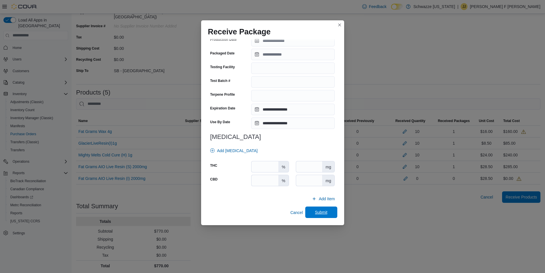
click at [322, 216] on span "Submit" at bounding box center [321, 211] width 25 height 11
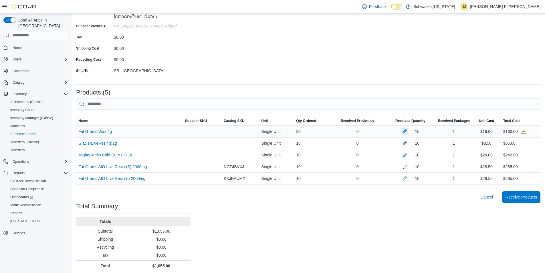
click at [408, 128] on button "button" at bounding box center [404, 131] width 7 height 7
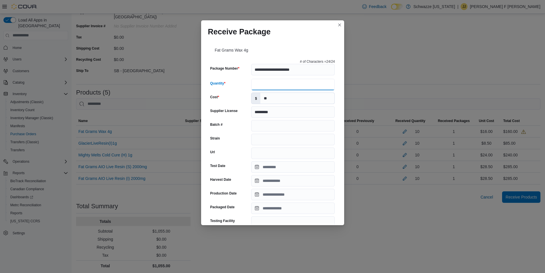
drag, startPoint x: 256, startPoint y: 83, endPoint x: 242, endPoint y: 86, distance: 14.7
click at [242, 86] on div "Quantity **" at bounding box center [272, 84] width 125 height 11
type input "**"
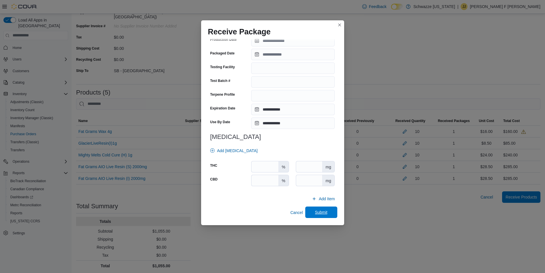
click at [328, 210] on span "Submit" at bounding box center [321, 211] width 25 height 11
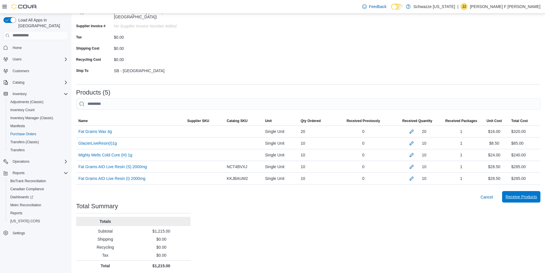
click at [537, 194] on span "Receive Products" at bounding box center [521, 197] width 31 height 6
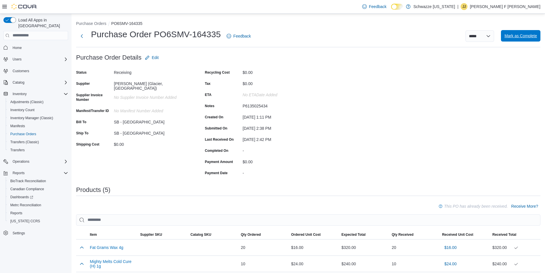
click at [523, 39] on span "Mark as Complete" at bounding box center [520, 35] width 33 height 11
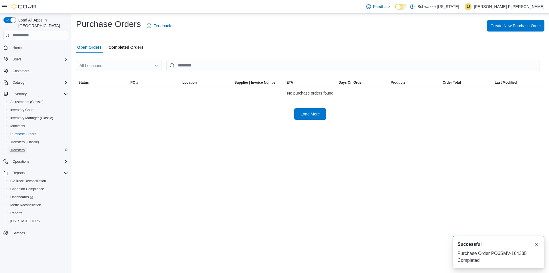
click at [25, 147] on link "Transfers" at bounding box center [17, 150] width 19 height 7
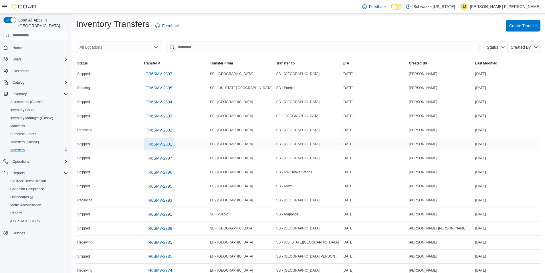
click at [162, 144] on span "TR6SMV-2801" at bounding box center [159, 144] width 26 height 6
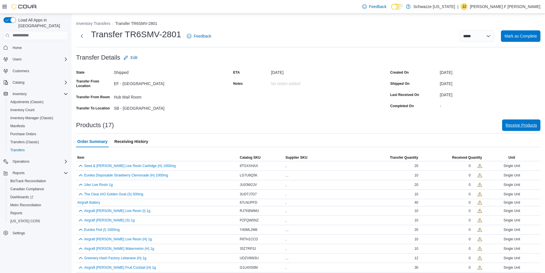
click at [516, 128] on span "Receive Products" at bounding box center [521, 124] width 31 height 11
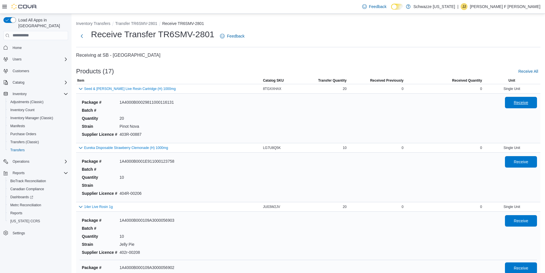
click at [528, 107] on span "Receive" at bounding box center [520, 102] width 25 height 11
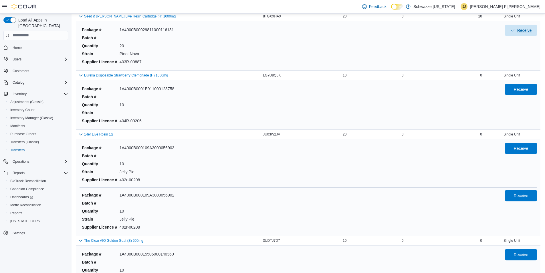
scroll to position [86, 0]
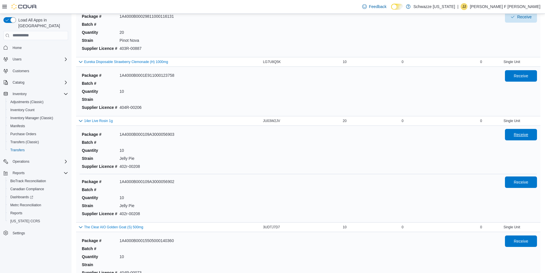
click at [532, 137] on span "Receive" at bounding box center [520, 134] width 25 height 11
click at [520, 188] on div "Receive" at bounding box center [521, 197] width 32 height 42
click at [520, 184] on span "Receive" at bounding box center [521, 182] width 15 height 6
click at [526, 240] on span "Receive" at bounding box center [521, 241] width 15 height 6
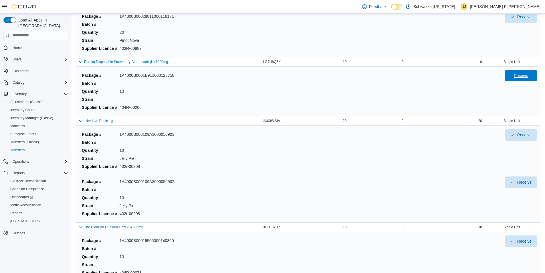
click at [514, 73] on span "Receive" at bounding box center [520, 75] width 25 height 11
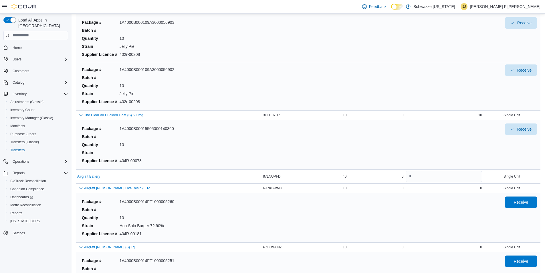
scroll to position [258, 0]
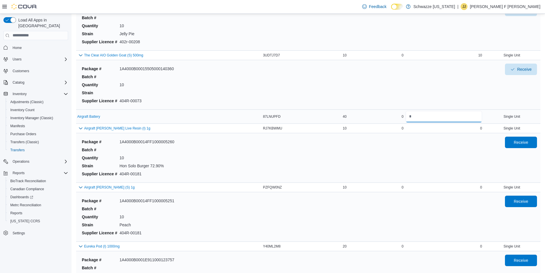
drag, startPoint x: 458, startPoint y: 118, endPoint x: 424, endPoint y: 117, distance: 34.7
click at [424, 117] on input "number" at bounding box center [444, 116] width 76 height 11
drag, startPoint x: 450, startPoint y: 114, endPoint x: 342, endPoint y: 126, distance: 109.4
type input "**"
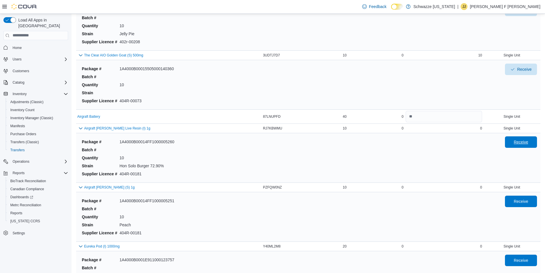
click at [528, 140] on span "Receive" at bounding box center [521, 142] width 15 height 6
click at [519, 256] on span "Receive" at bounding box center [520, 259] width 25 height 11
click at [505, 254] on button "Receive" at bounding box center [521, 259] width 32 height 11
click at [520, 203] on span "Receive" at bounding box center [521, 201] width 15 height 6
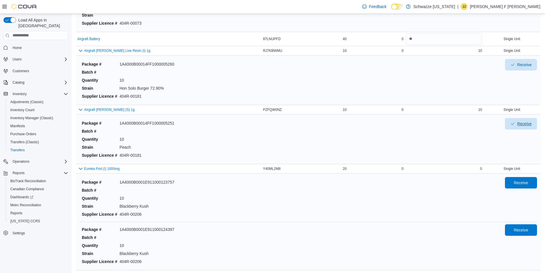
scroll to position [343, 0]
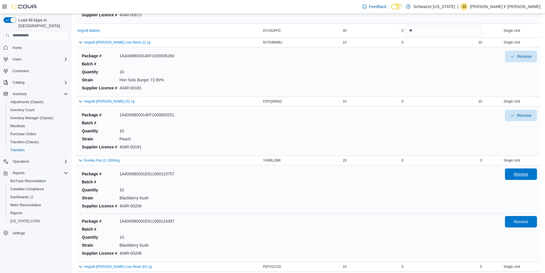
click at [528, 173] on span "Receive" at bounding box center [521, 174] width 15 height 6
click at [520, 220] on span "Receive" at bounding box center [521, 221] width 15 height 6
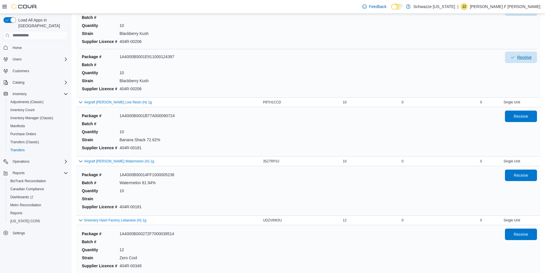
scroll to position [515, 0]
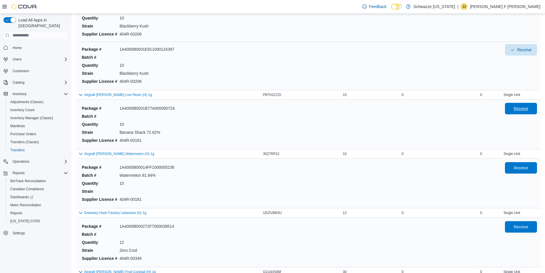
click at [524, 110] on span "Receive" at bounding box center [521, 109] width 15 height 6
click at [524, 171] on span "Receive" at bounding box center [520, 167] width 25 height 11
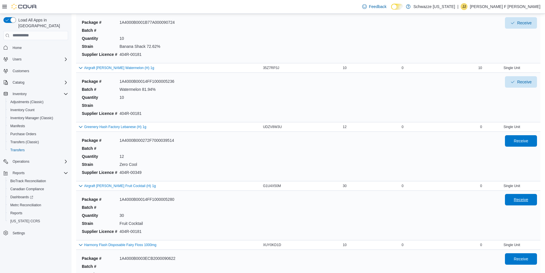
click at [517, 194] on span "Receive" at bounding box center [520, 199] width 25 height 11
click at [517, 141] on span "Receive" at bounding box center [520, 140] width 25 height 11
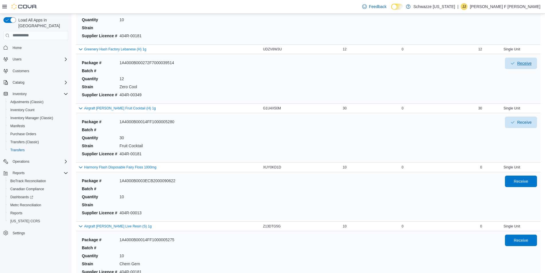
scroll to position [687, 0]
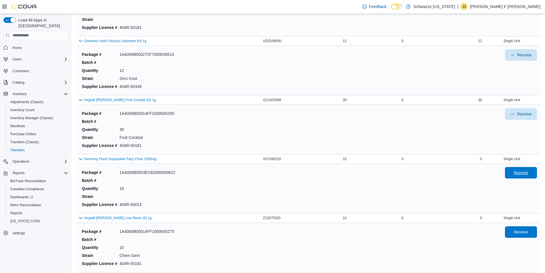
click at [523, 174] on span "Receive" at bounding box center [521, 173] width 15 height 6
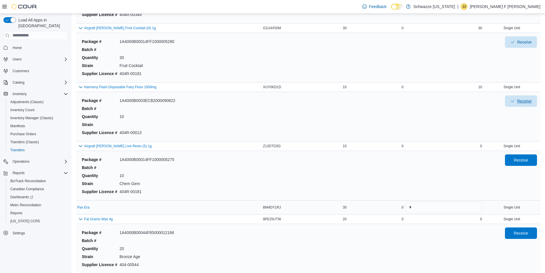
scroll to position [773, 0]
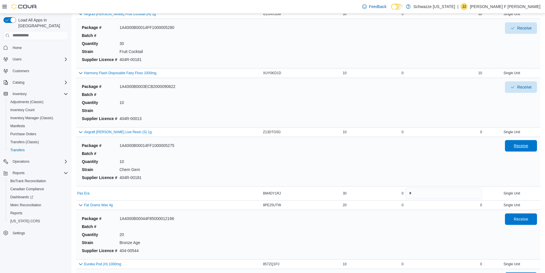
click at [531, 149] on span "Receive" at bounding box center [520, 145] width 25 height 11
click at [482, 197] on input "number" at bounding box center [444, 192] width 76 height 11
type input "**"
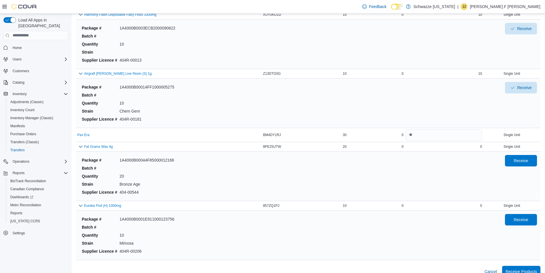
scroll to position [840, 0]
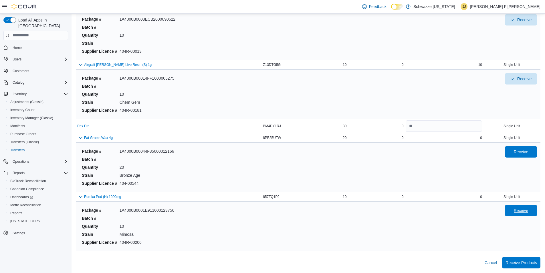
click at [523, 213] on span "Receive" at bounding box center [521, 210] width 15 height 6
click at [522, 152] on span "Receive" at bounding box center [521, 152] width 15 height 6
click at [515, 260] on span "Receive Products" at bounding box center [521, 262] width 31 height 6
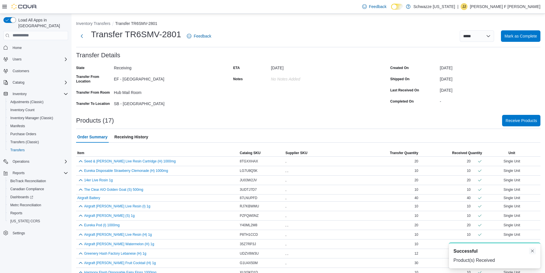
click at [534, 250] on button "Dismiss toast" at bounding box center [532, 250] width 7 height 7
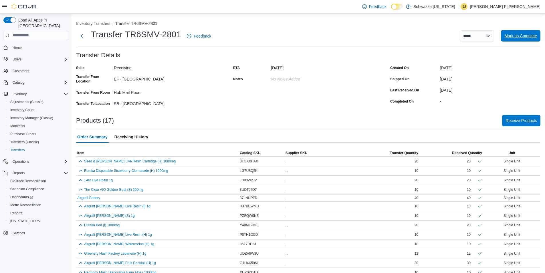
click at [525, 36] on span "Mark as Complete" at bounding box center [520, 36] width 33 height 6
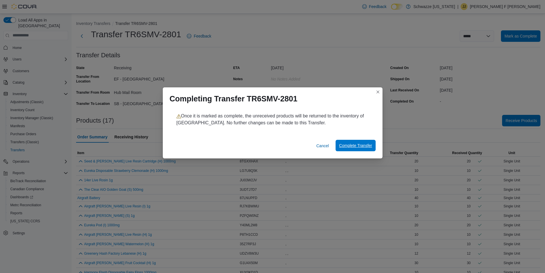
click at [366, 143] on span "Complete Transfer" at bounding box center [355, 145] width 33 height 6
